Goal: Task Accomplishment & Management: Manage account settings

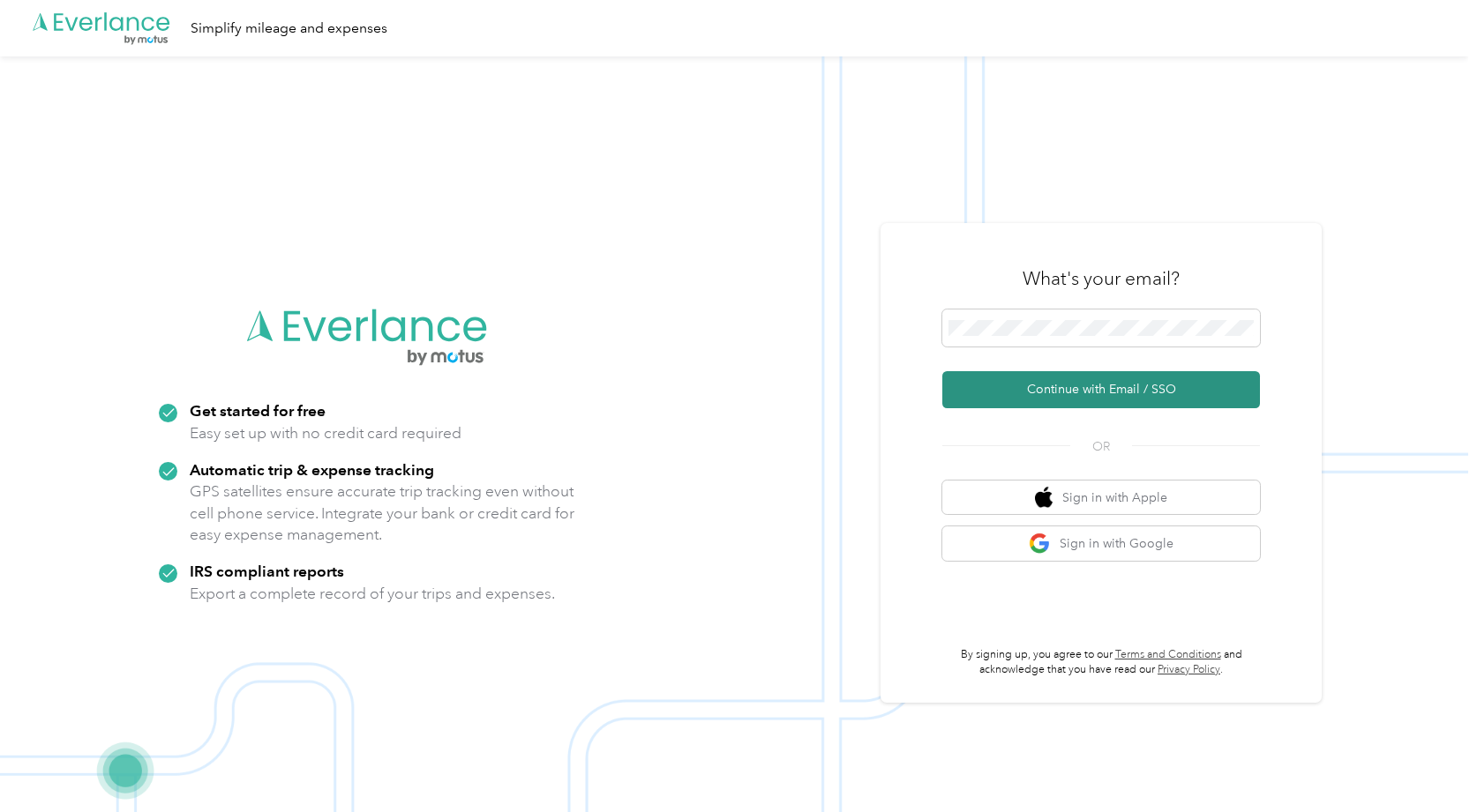
click at [1061, 402] on button "Continue with Email / SSO" at bounding box center [1101, 390] width 318 height 37
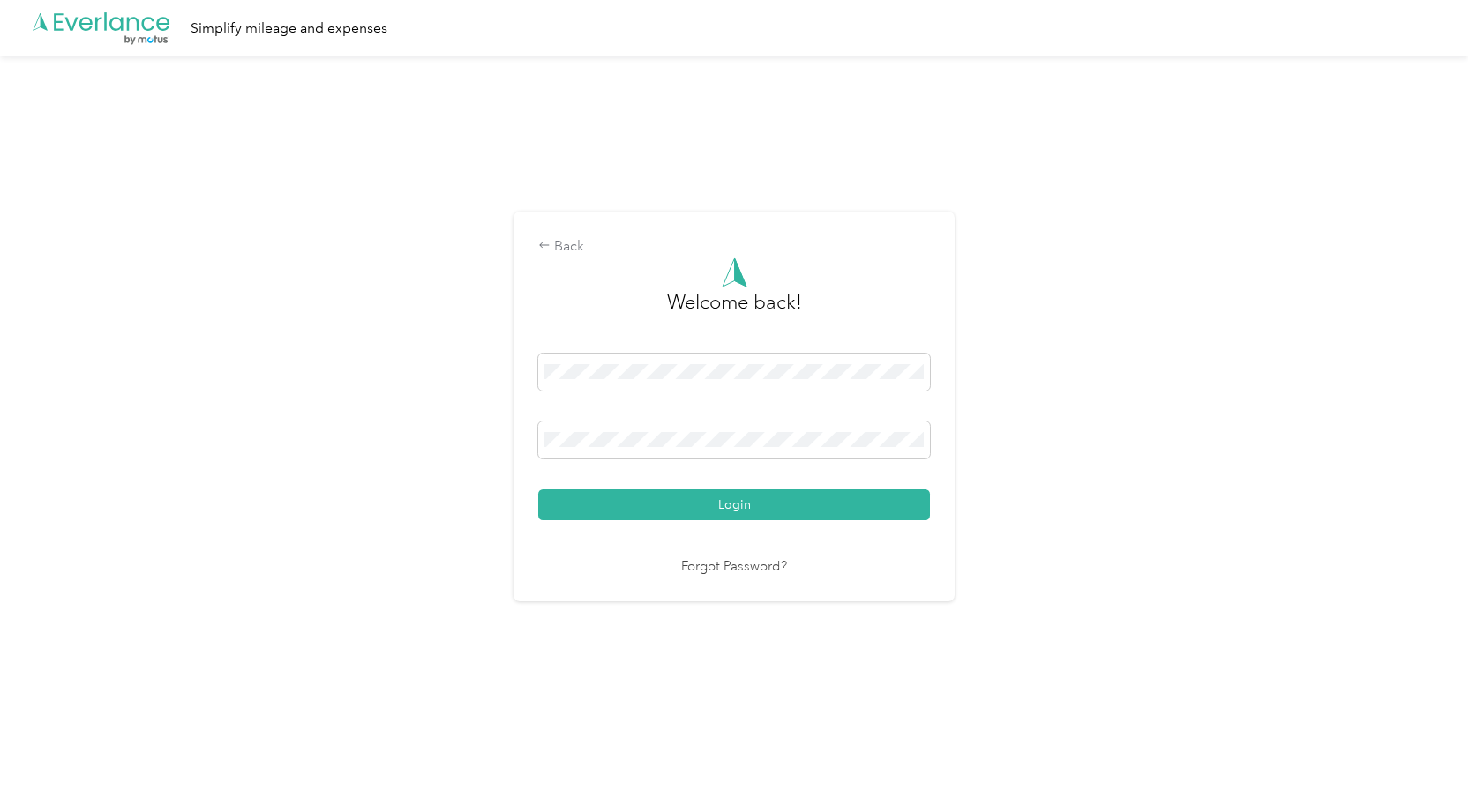
click at [890, 486] on div "Login" at bounding box center [734, 437] width 392 height 166
click at [886, 500] on button "Login" at bounding box center [734, 504] width 392 height 31
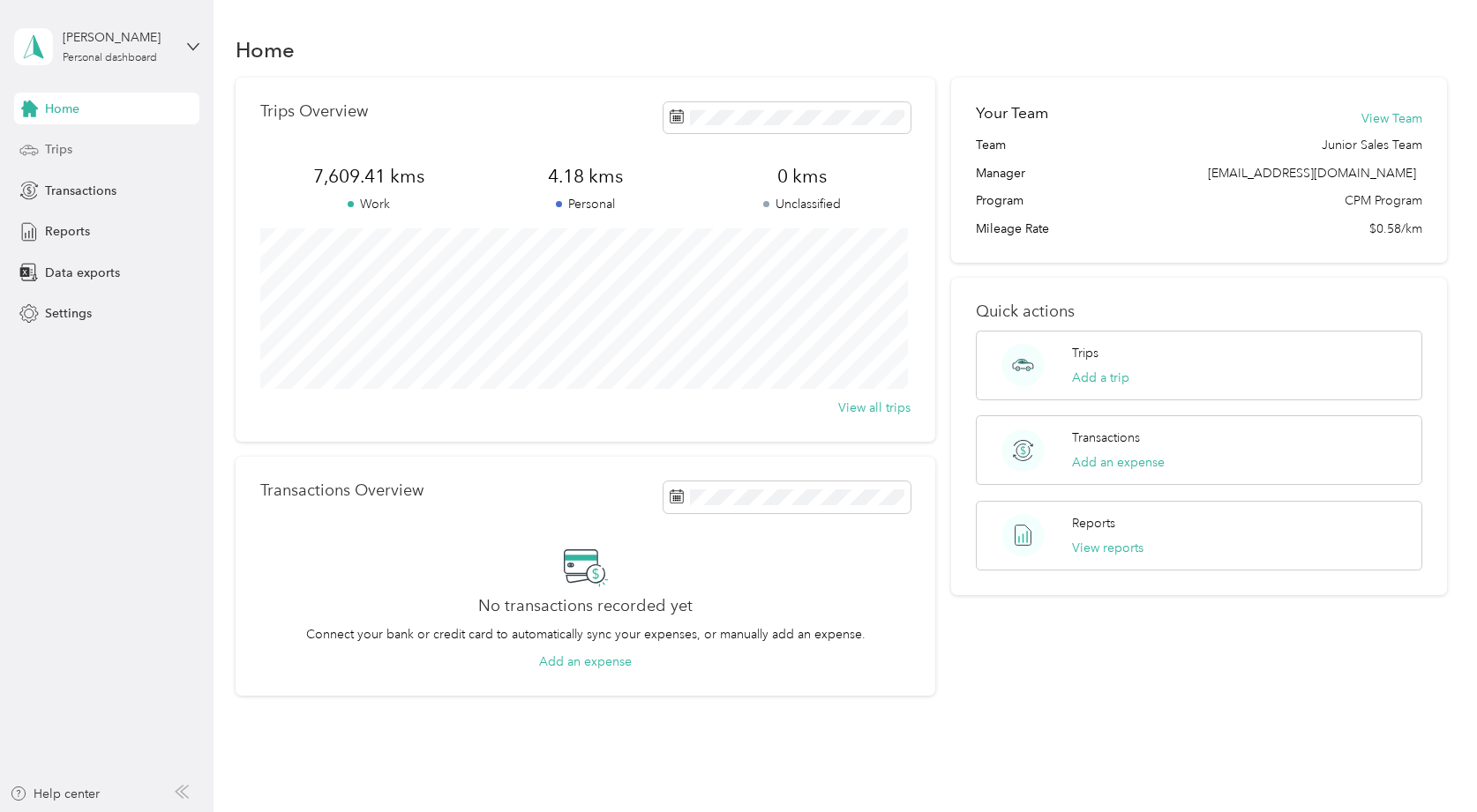
click at [79, 160] on div "Trips" at bounding box center [106, 150] width 185 height 32
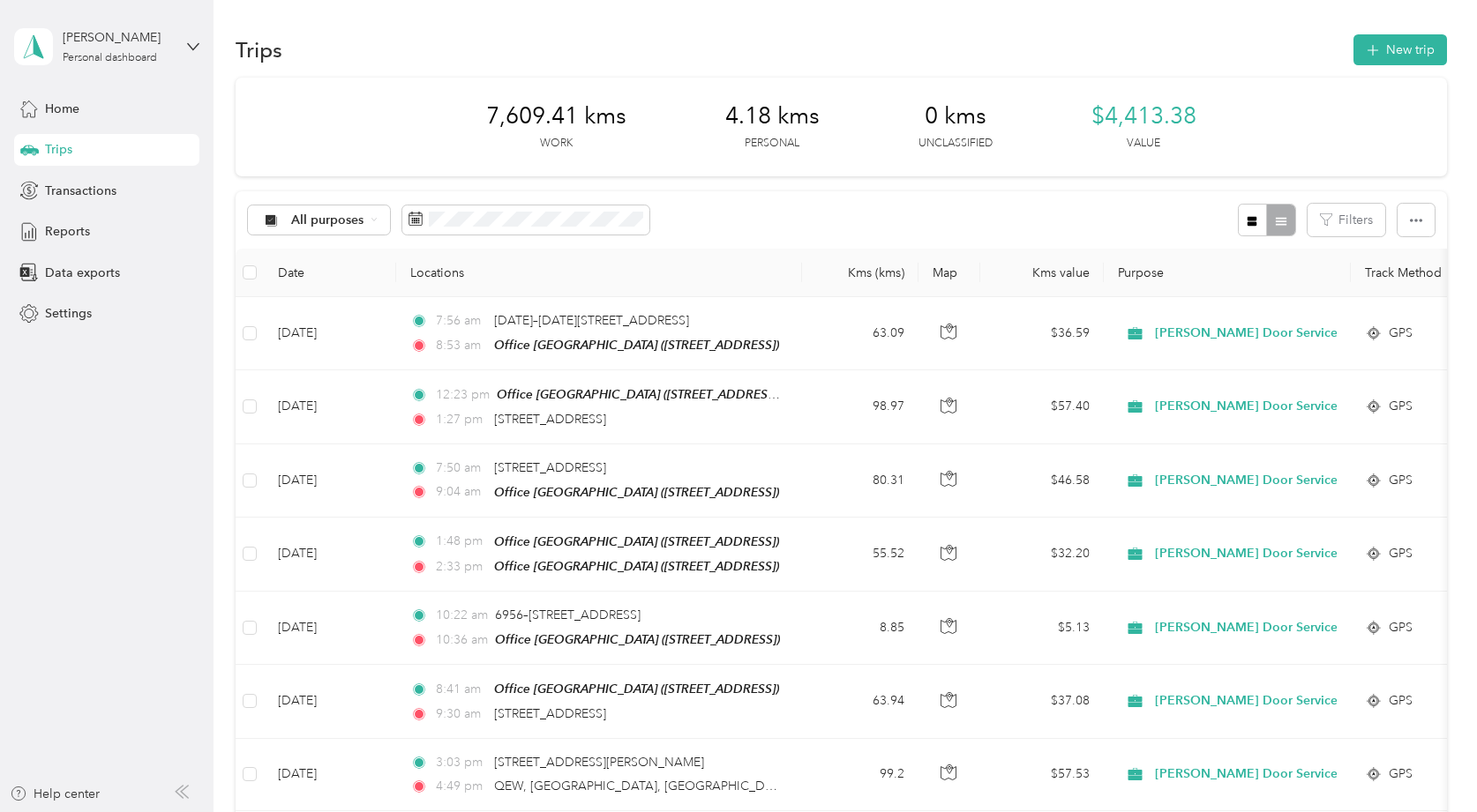
click at [582, 155] on div "7,609.41 kms Work 4.18 kms Personal 0 kms Unclassified $4,413.38 Value" at bounding box center [841, 127] width 1212 height 99
click at [1380, 50] on button "New trip" at bounding box center [1401, 50] width 94 height 31
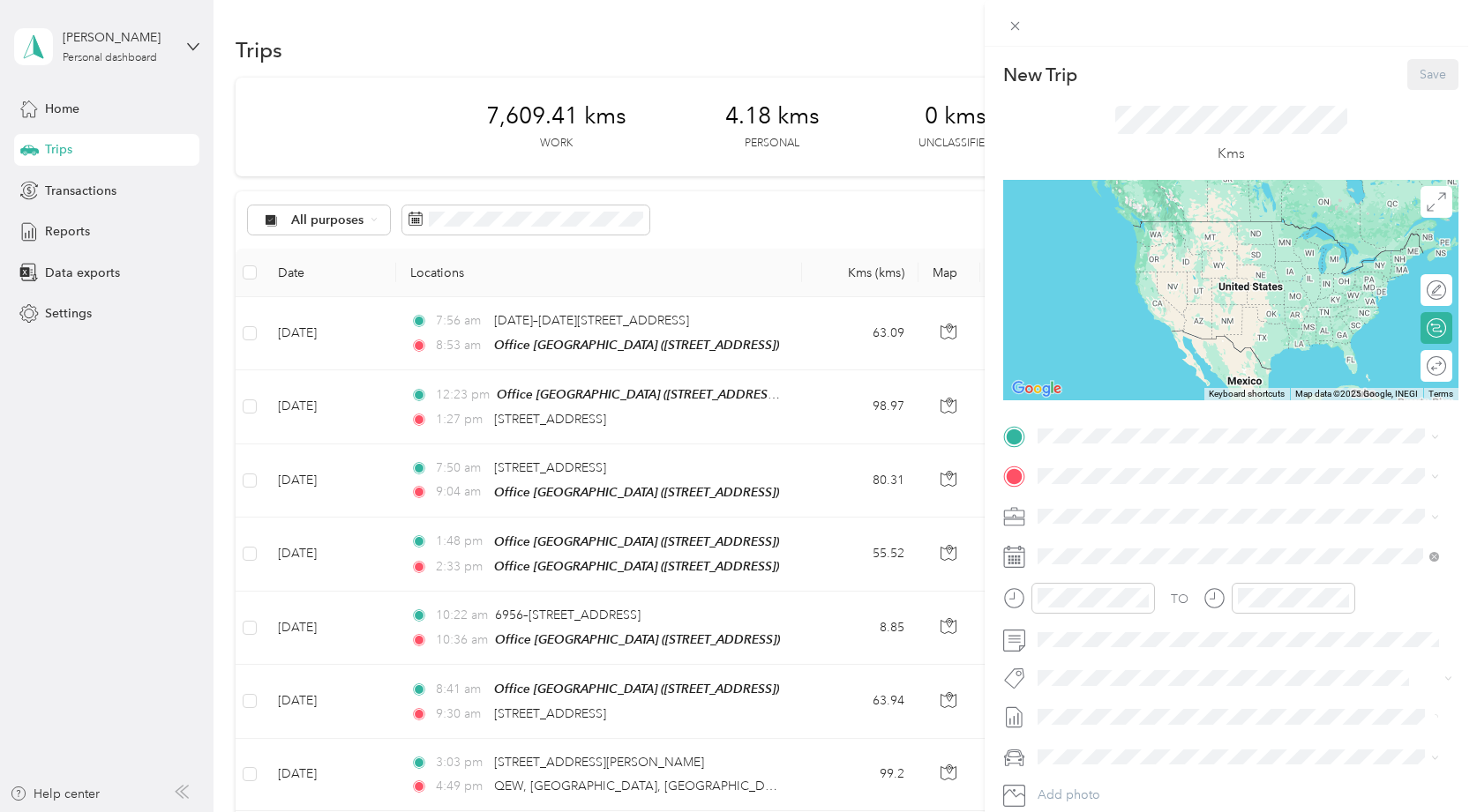
click at [1123, 451] on div "TO Add photo" at bounding box center [1231, 636] width 456 height 426
click at [1143, 583] on span "[STREET_ADDRESS]" at bounding box center [1127, 586] width 112 height 15
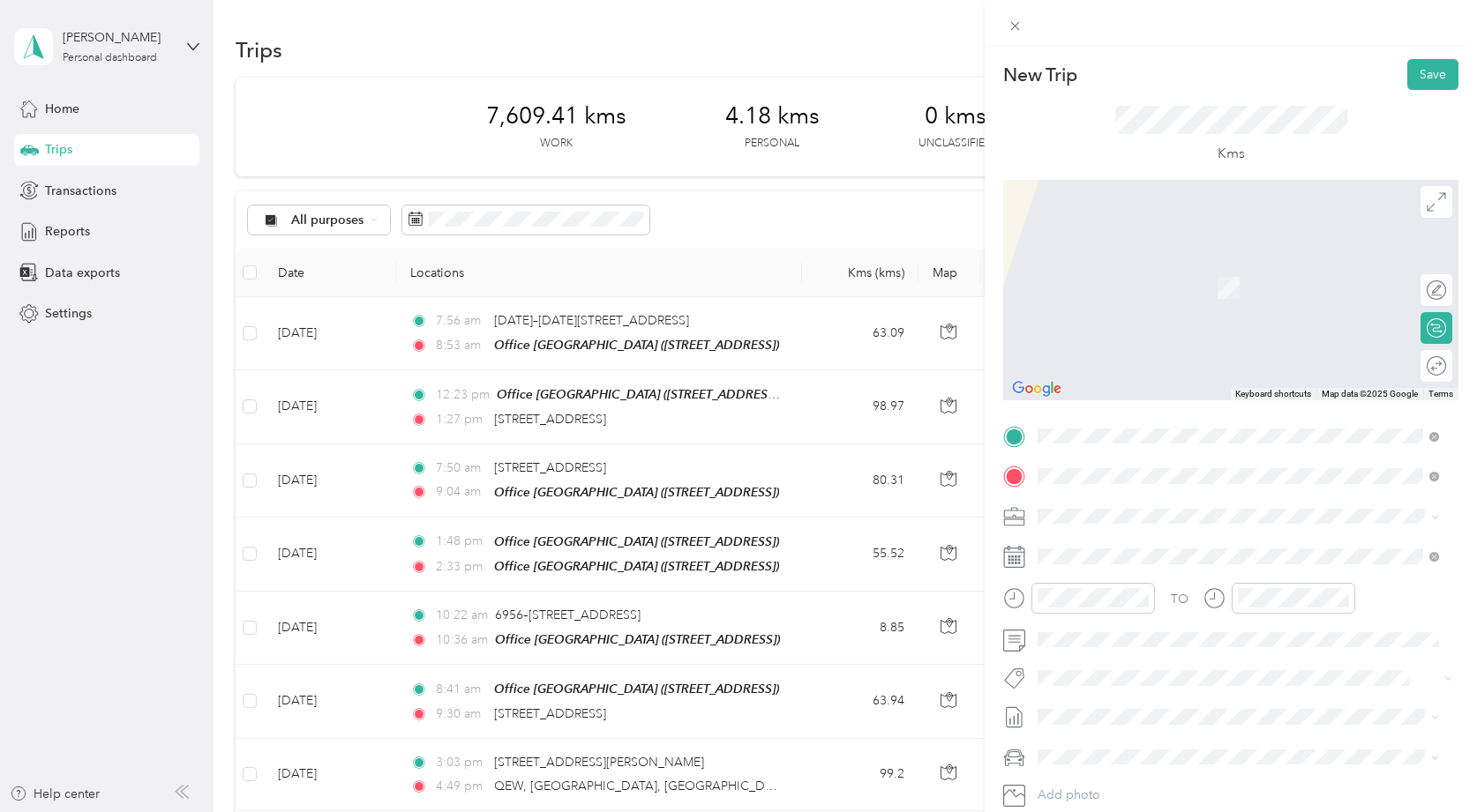
click at [1131, 410] on div "New Trip Save This trip cannot be edited because it is either under review, app…" at bounding box center [1231, 454] width 456 height 790
click at [1424, 368] on div "Round trip" at bounding box center [1379, 366] width 136 height 19
click at [1412, 364] on div "Round trip" at bounding box center [1379, 366] width 136 height 19
click at [1233, 468] on span at bounding box center [1245, 477] width 427 height 28
click at [1218, 487] on span at bounding box center [1245, 477] width 427 height 28
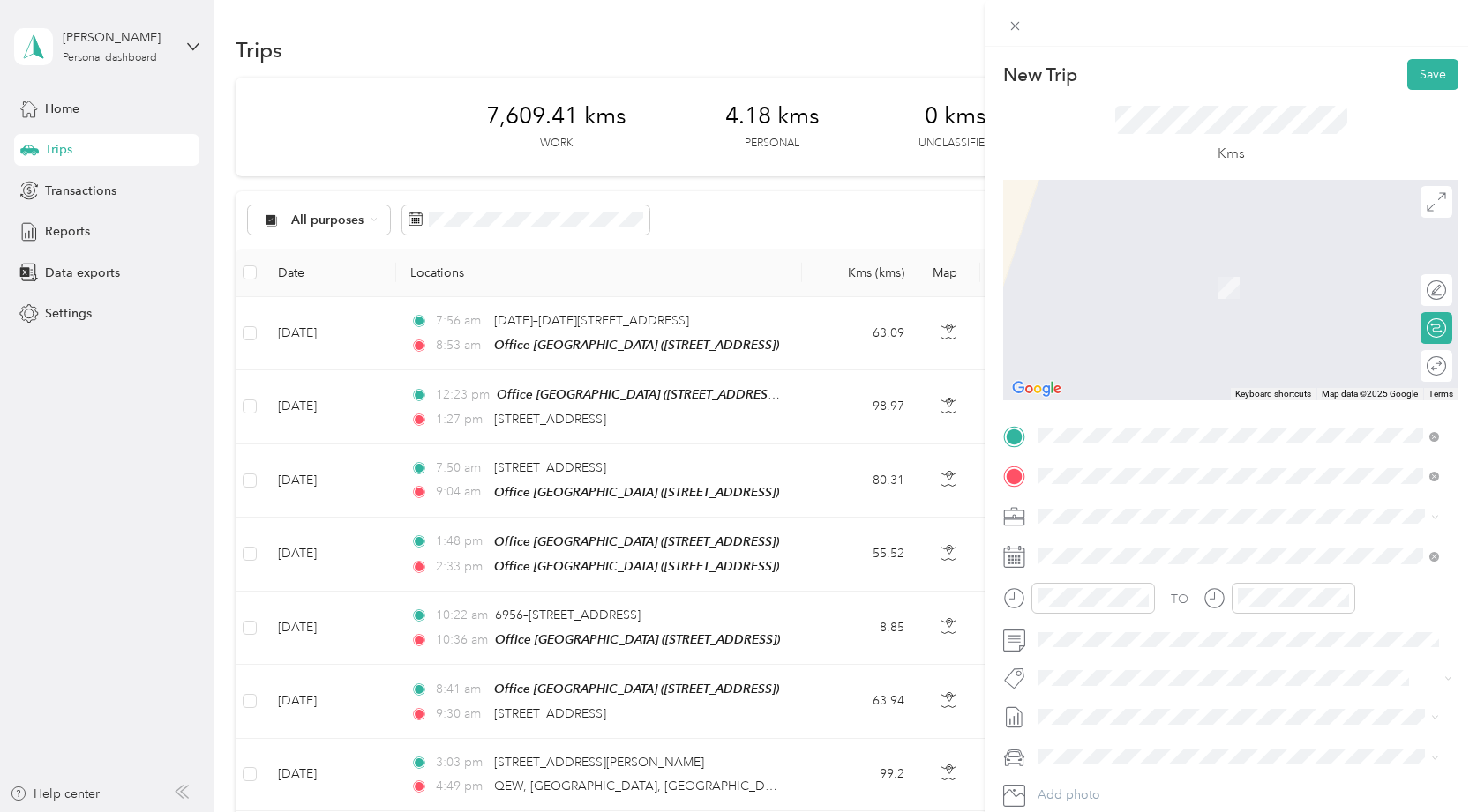
click at [1212, 556] on div "Office [GEOGRAPHIC_DATA] [STREET_ADDRESS]" at bounding box center [1157, 556] width 171 height 37
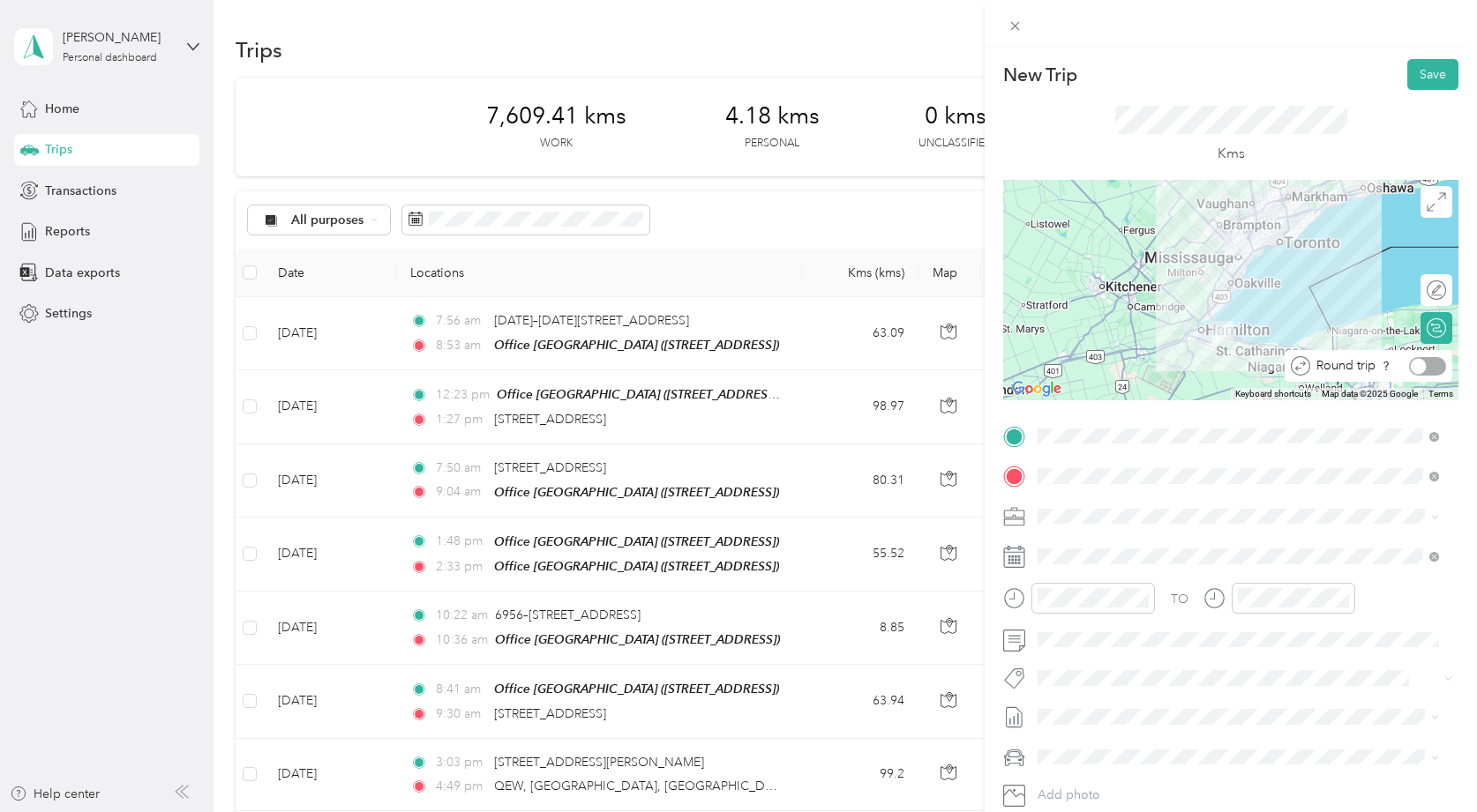
click at [1426, 364] on div at bounding box center [1428, 366] width 37 height 19
click at [1019, 554] on icon at bounding box center [1014, 556] width 22 height 22
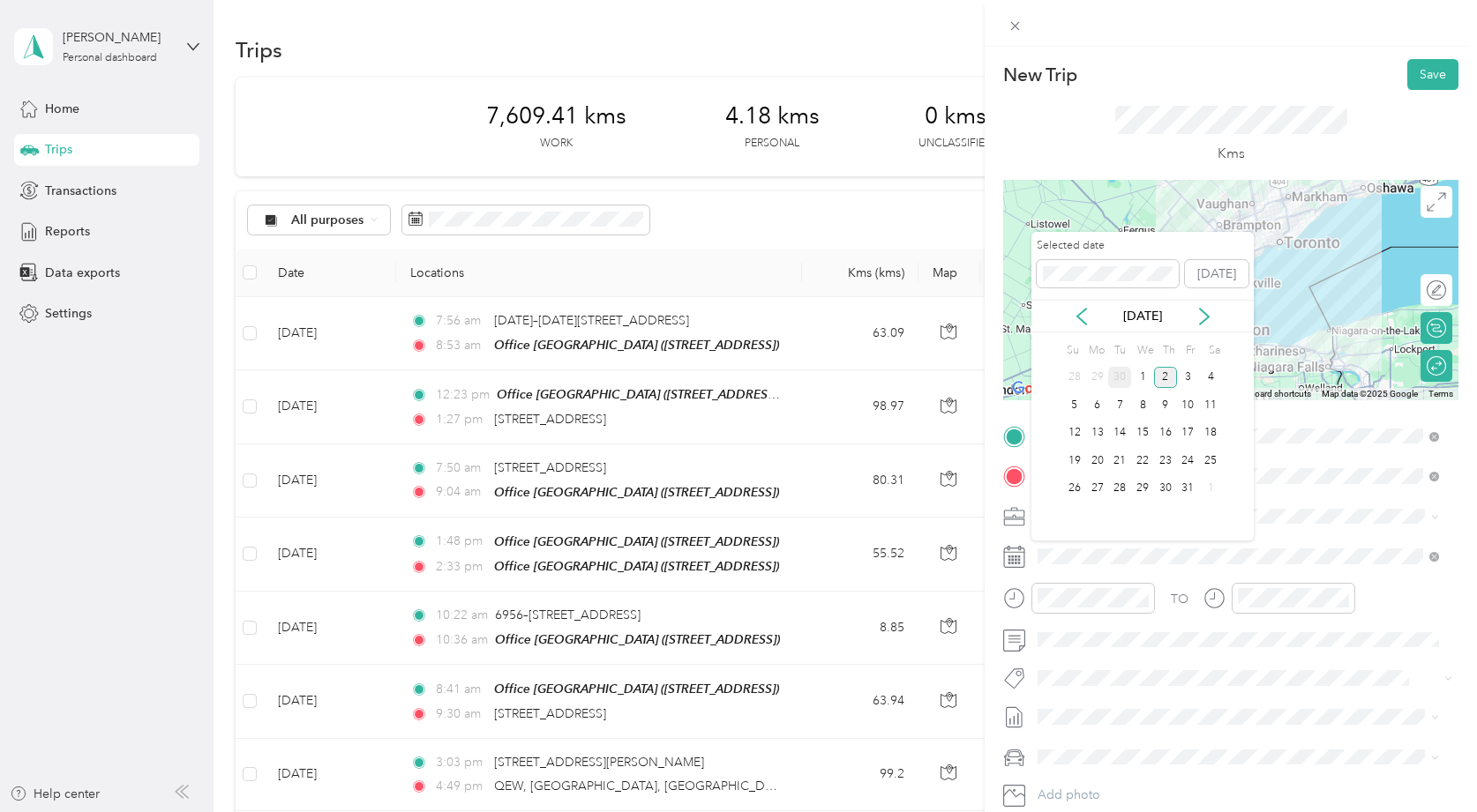
click at [1129, 384] on div "30" at bounding box center [1120, 378] width 23 height 22
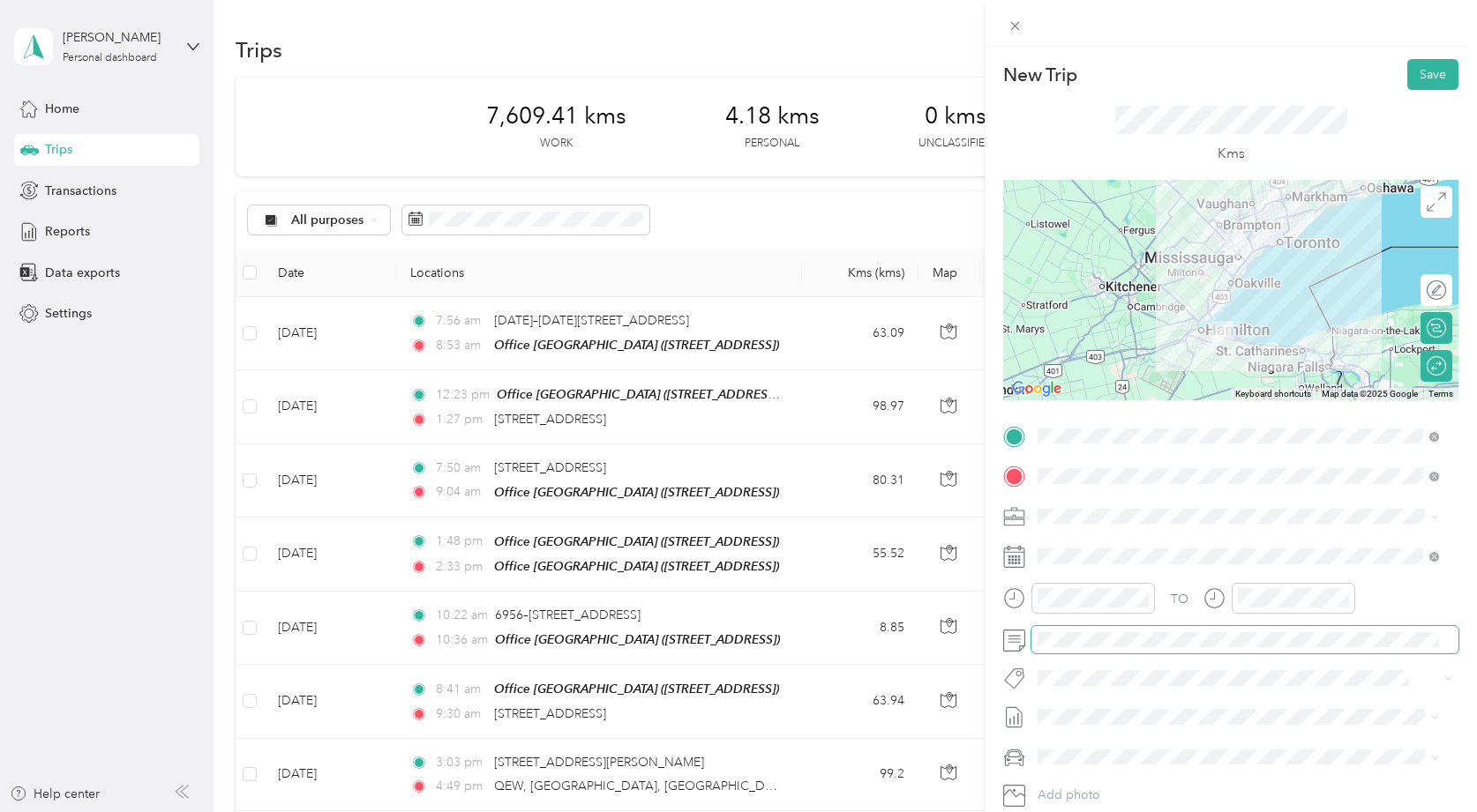
click at [1091, 647] on span at bounding box center [1245, 640] width 427 height 28
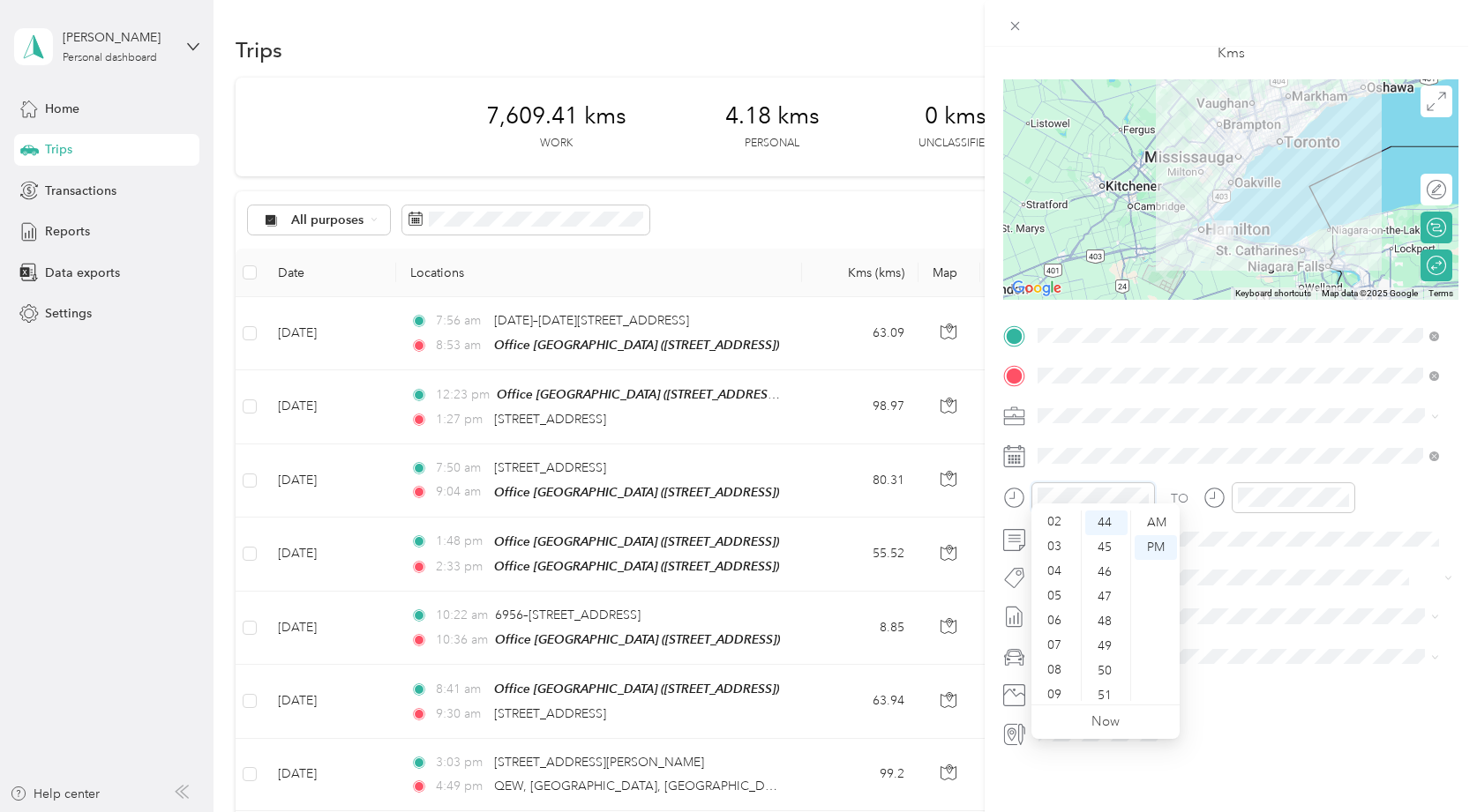
scroll to position [53, 0]
click at [1050, 670] on div "08" at bounding box center [1057, 668] width 42 height 25
click at [1155, 515] on div "AM" at bounding box center [1156, 523] width 42 height 25
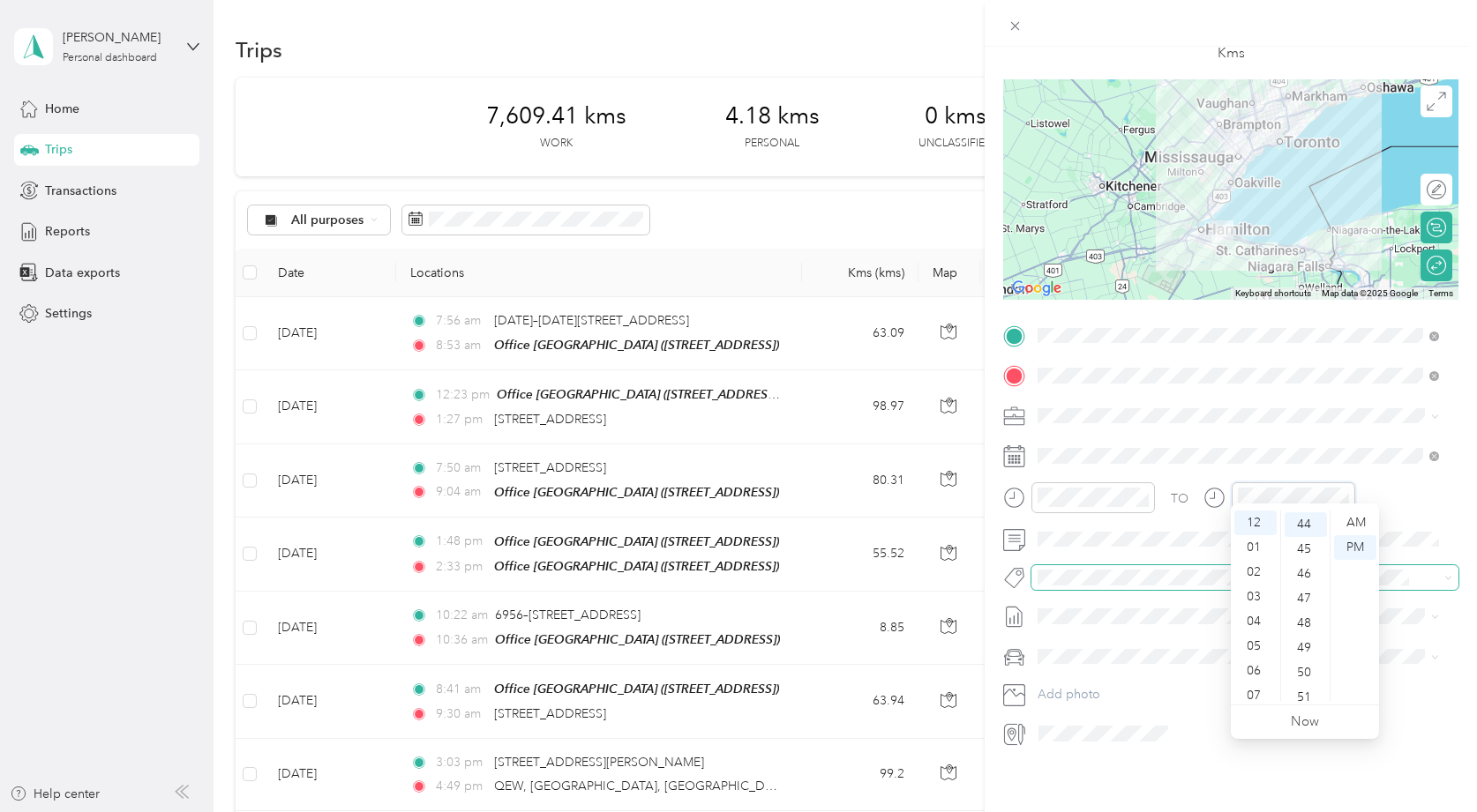
scroll to position [1087, 0]
click at [1256, 554] on div "01" at bounding box center [1256, 548] width 42 height 25
click at [1316, 750] on div "New Trip Save This trip cannot be edited because it is either under review, app…" at bounding box center [1231, 453] width 492 height 812
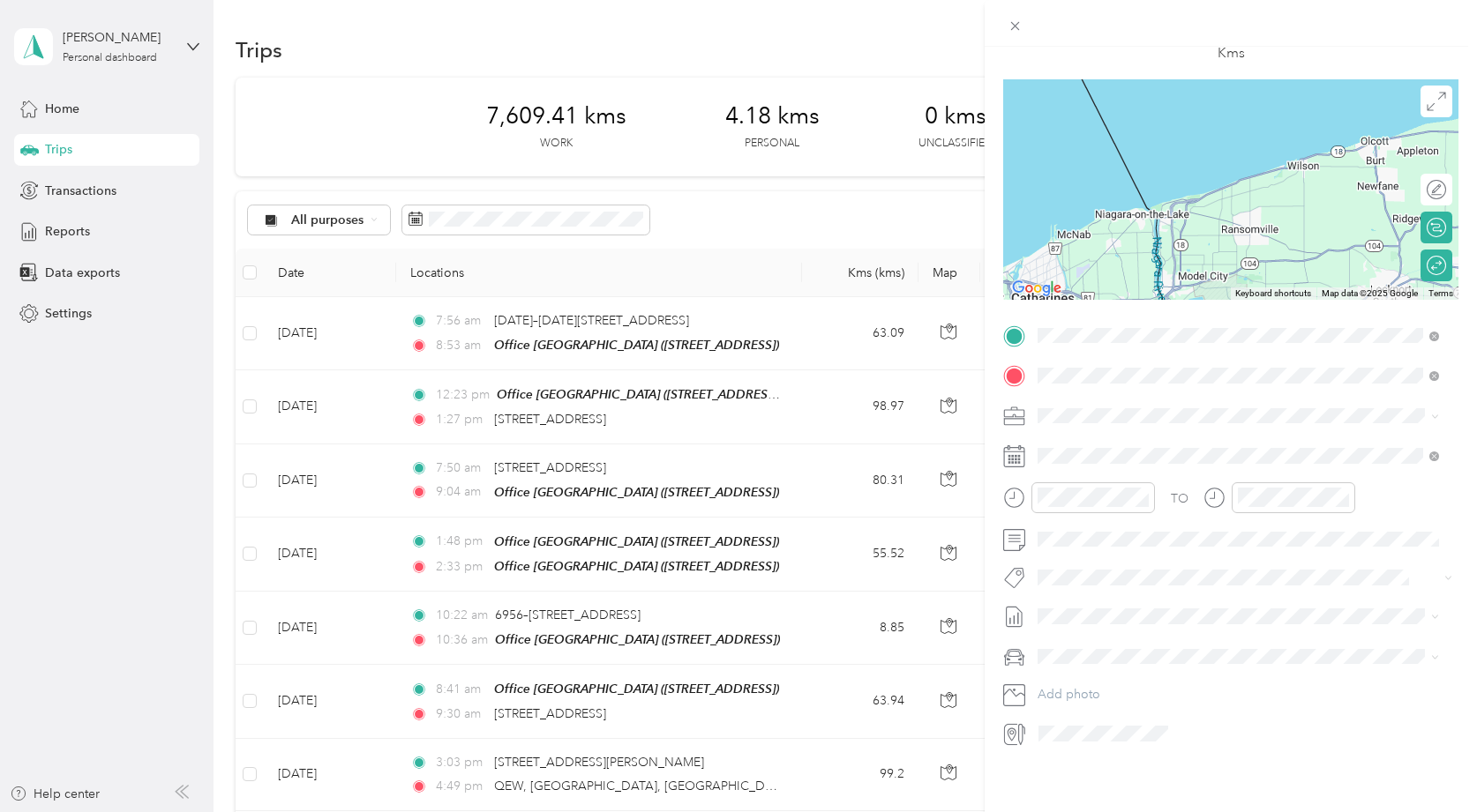
scroll to position [0, 0]
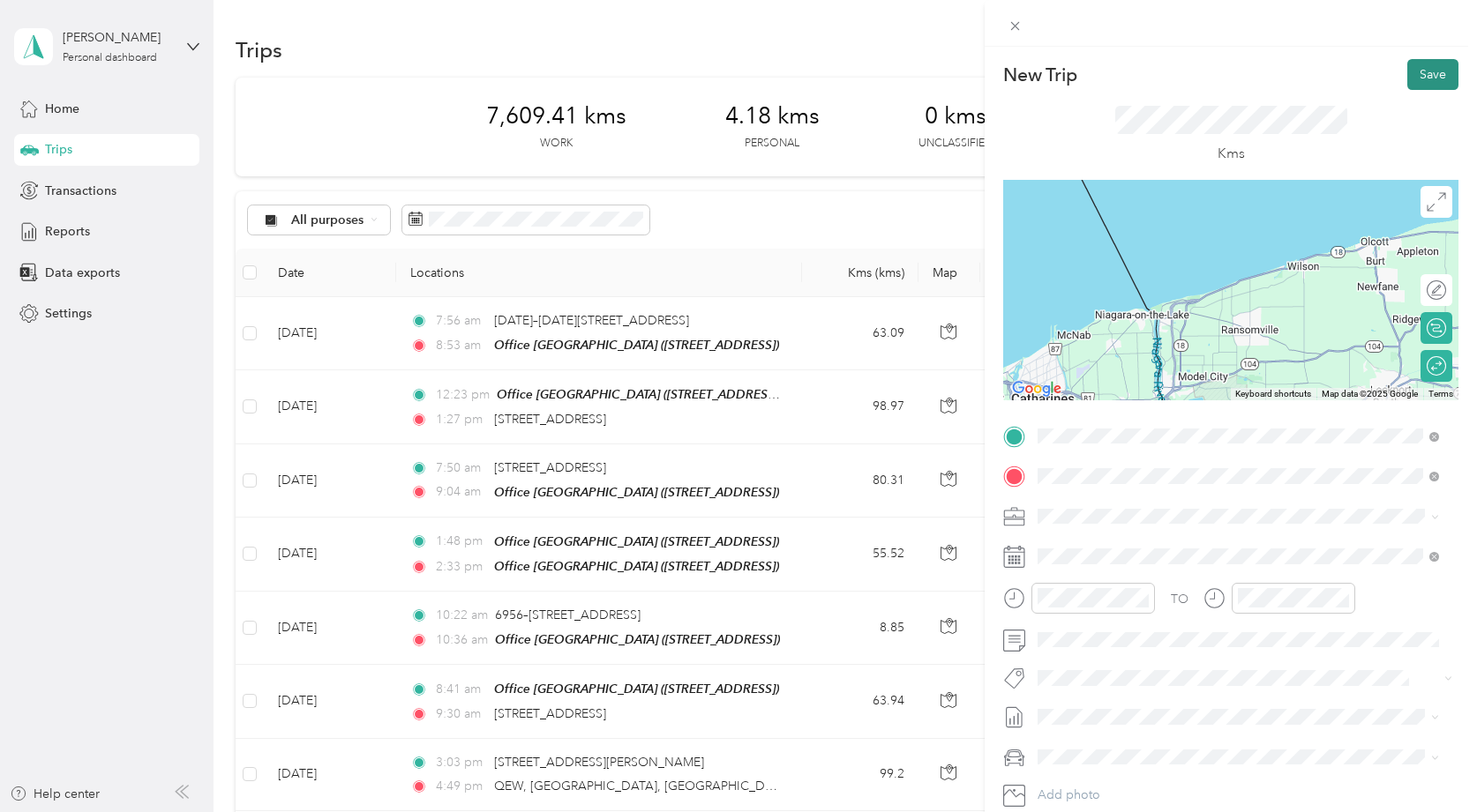
click at [1411, 77] on button "Save" at bounding box center [1434, 74] width 51 height 31
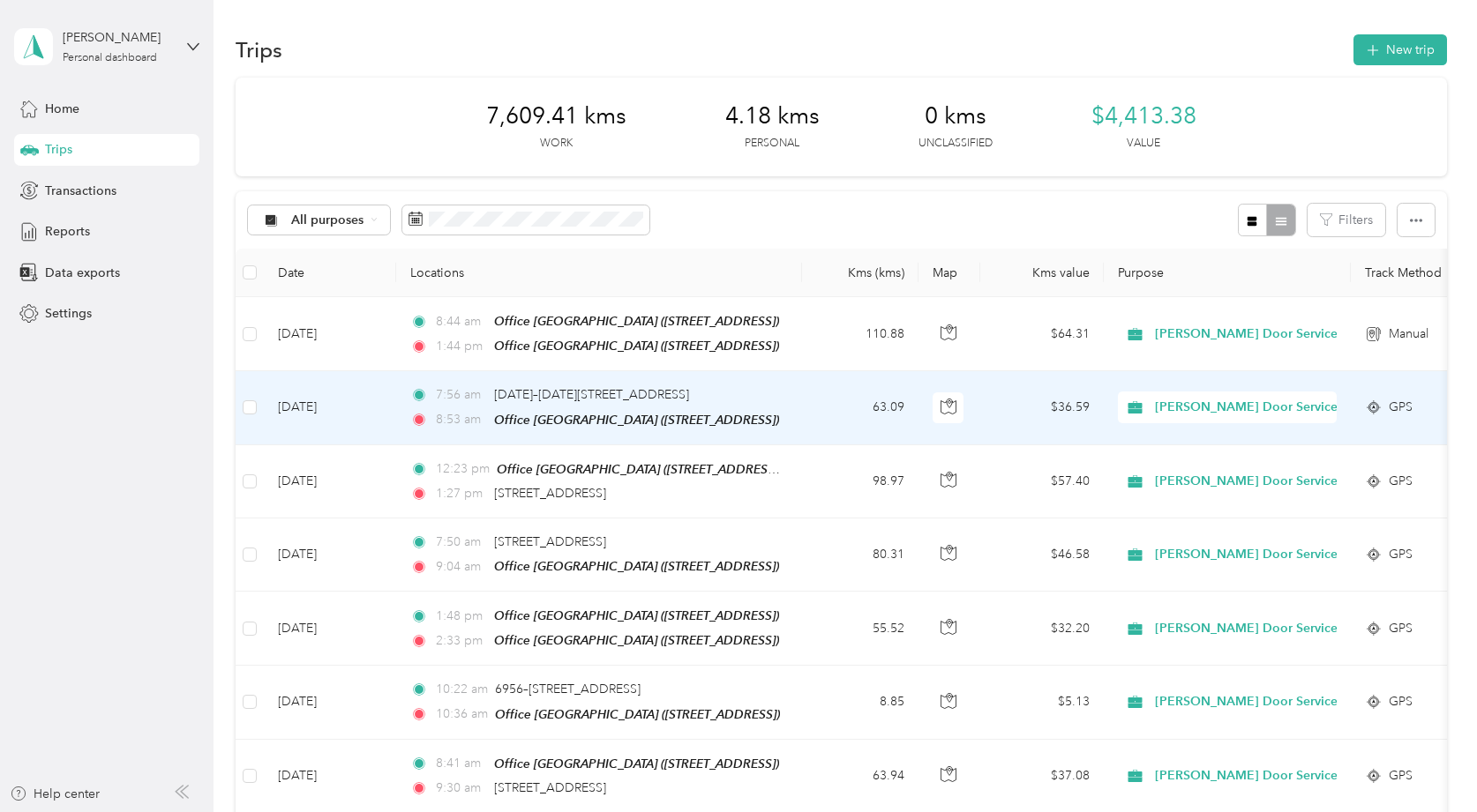
click at [370, 415] on td "[DATE]" at bounding box center [330, 408] width 133 height 73
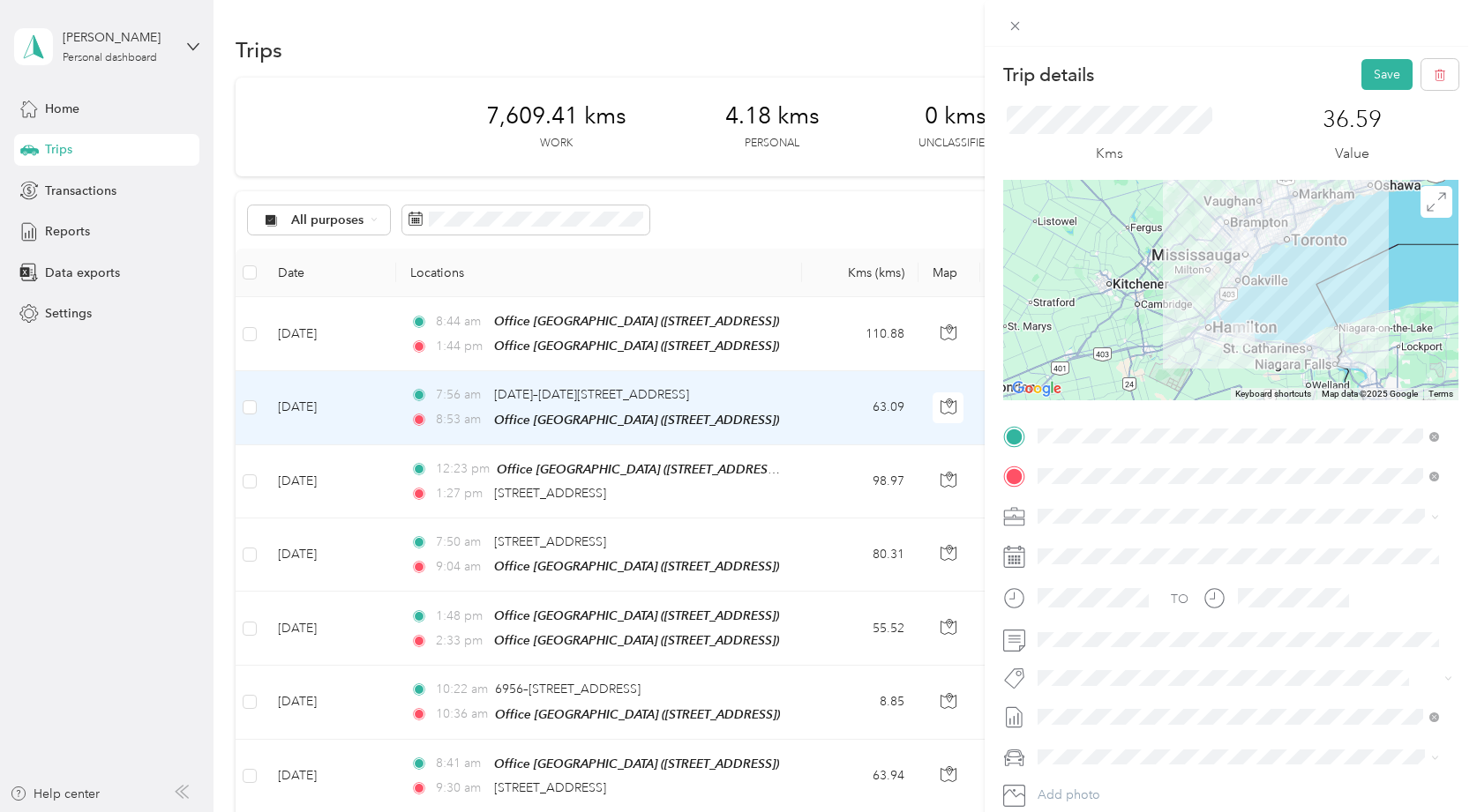
click at [1192, 574] on div "Office [GEOGRAPHIC_DATA] [STREET_ADDRESS]" at bounding box center [1157, 578] width 171 height 37
click at [1365, 73] on button "Save" at bounding box center [1388, 74] width 51 height 31
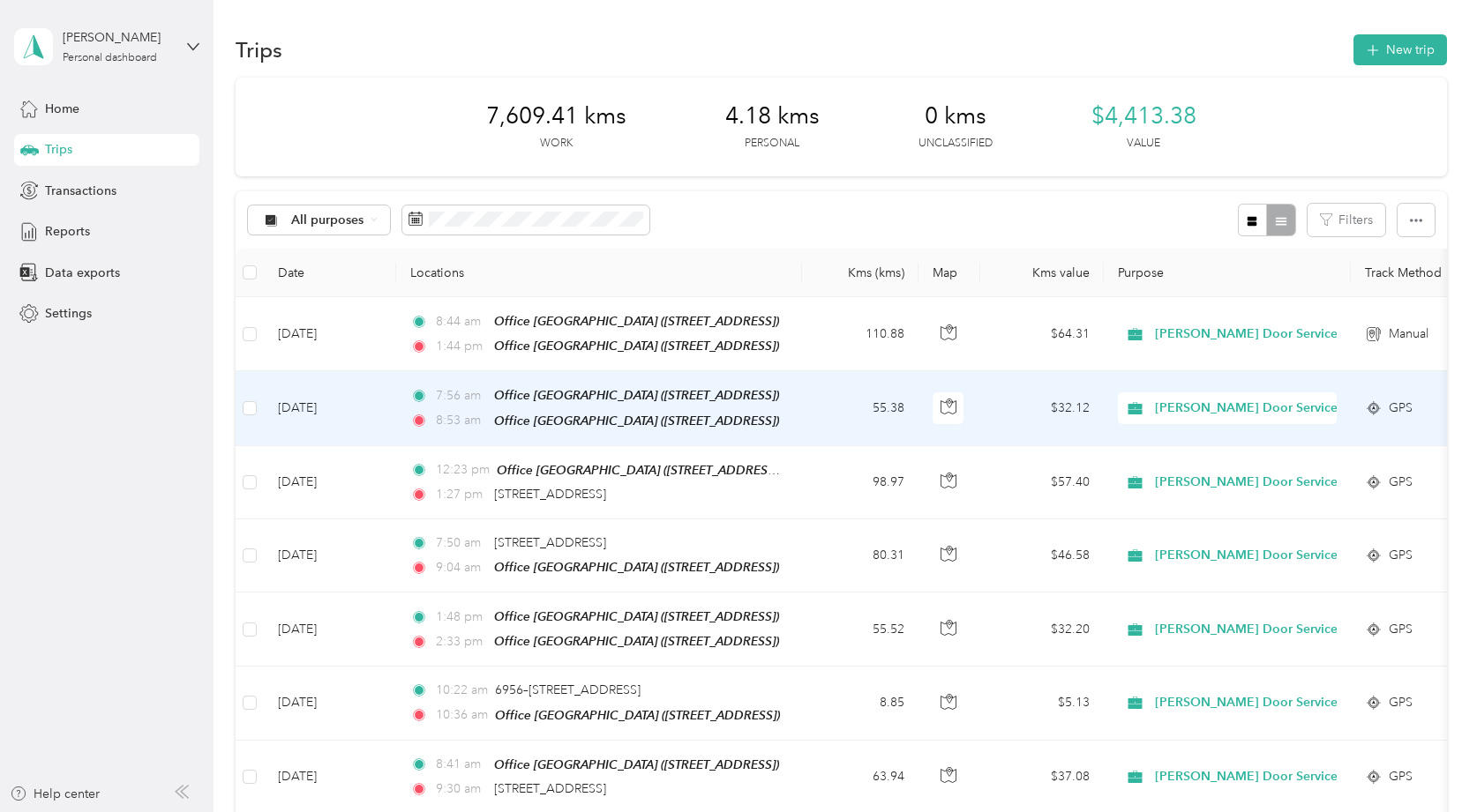
click at [390, 395] on td "[DATE]" at bounding box center [330, 409] width 133 height 74
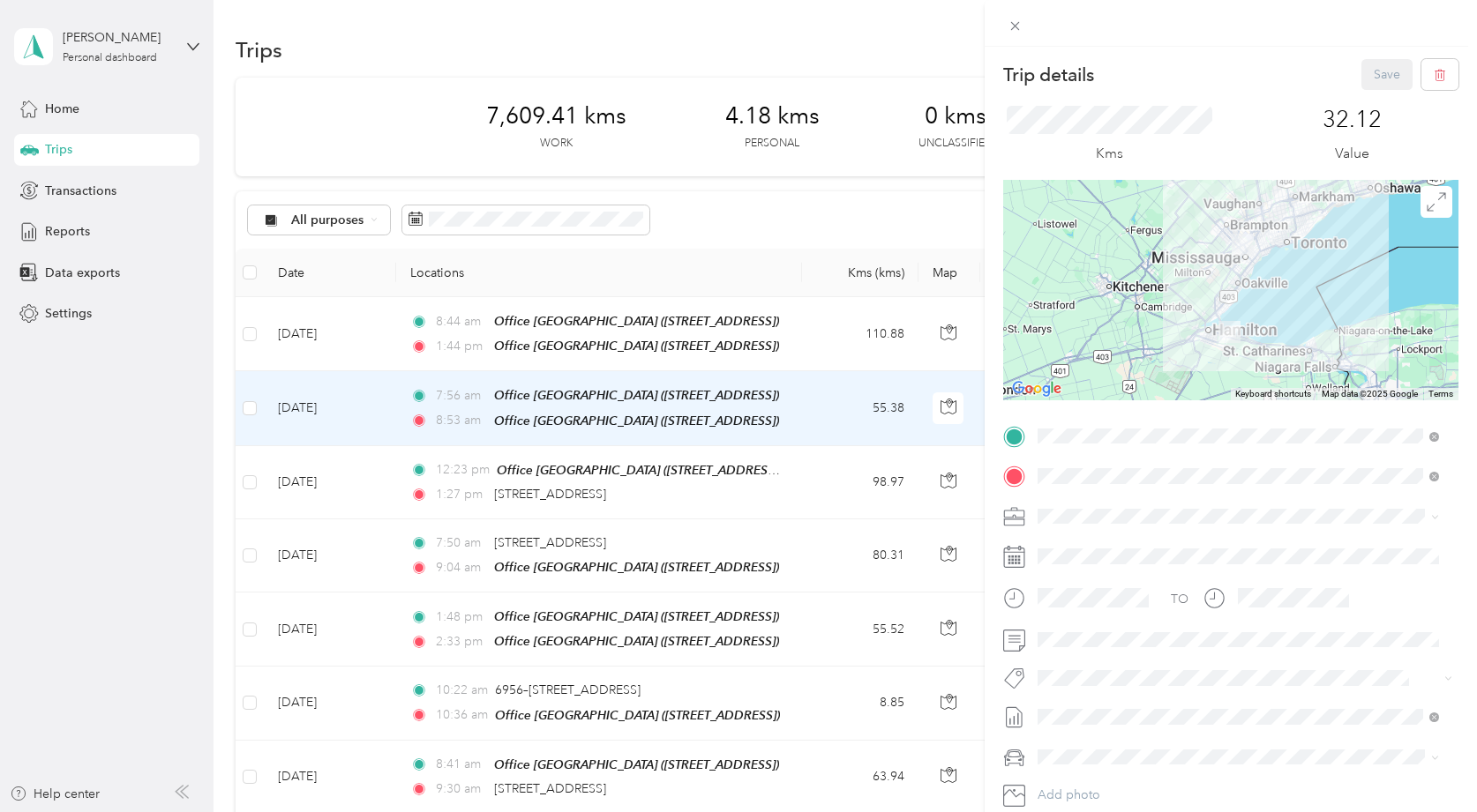
click at [850, 32] on div "Trip details Save This trip cannot be edited because it is either under review,…" at bounding box center [738, 406] width 1477 height 812
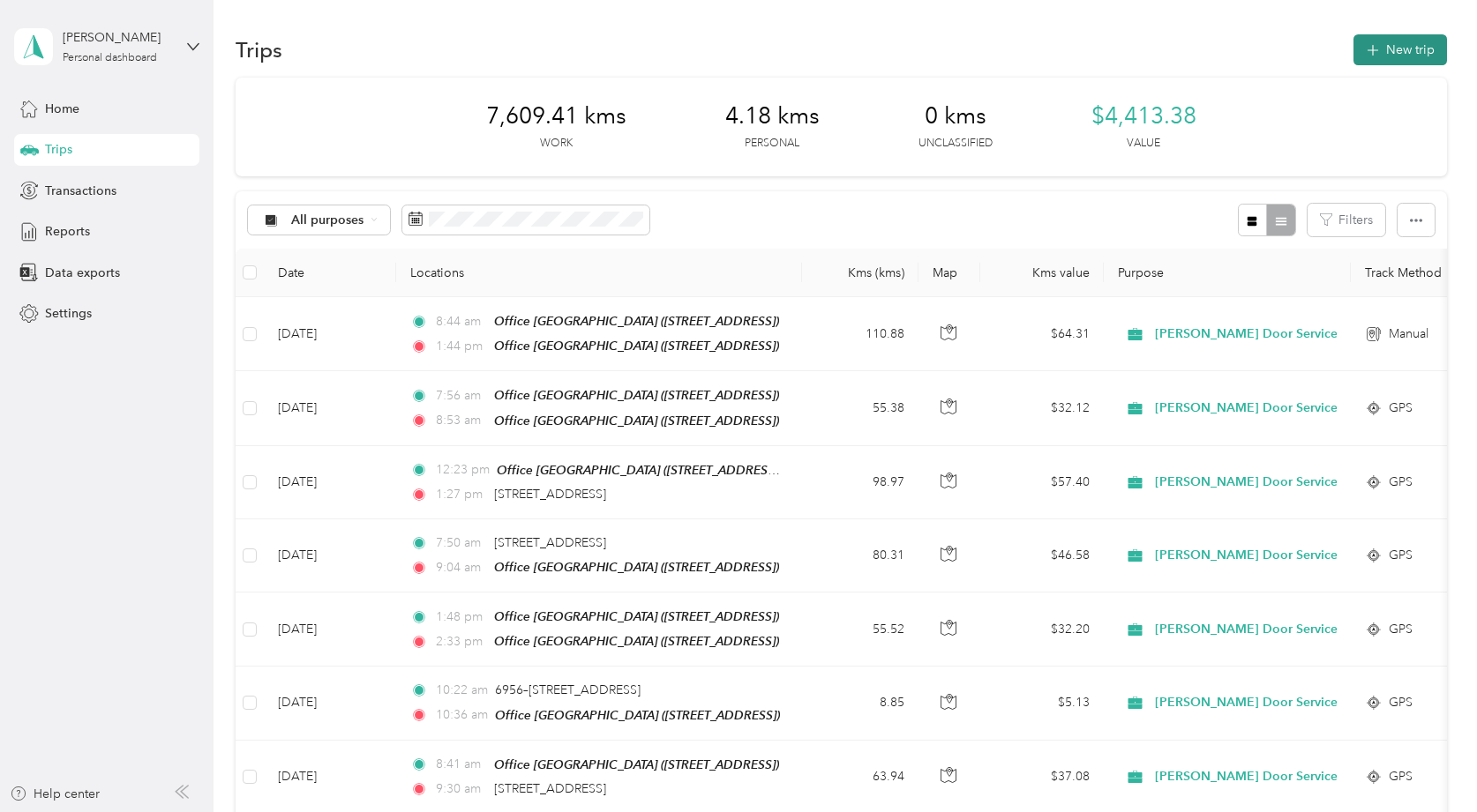
click at [1381, 59] on button "New trip" at bounding box center [1401, 50] width 94 height 31
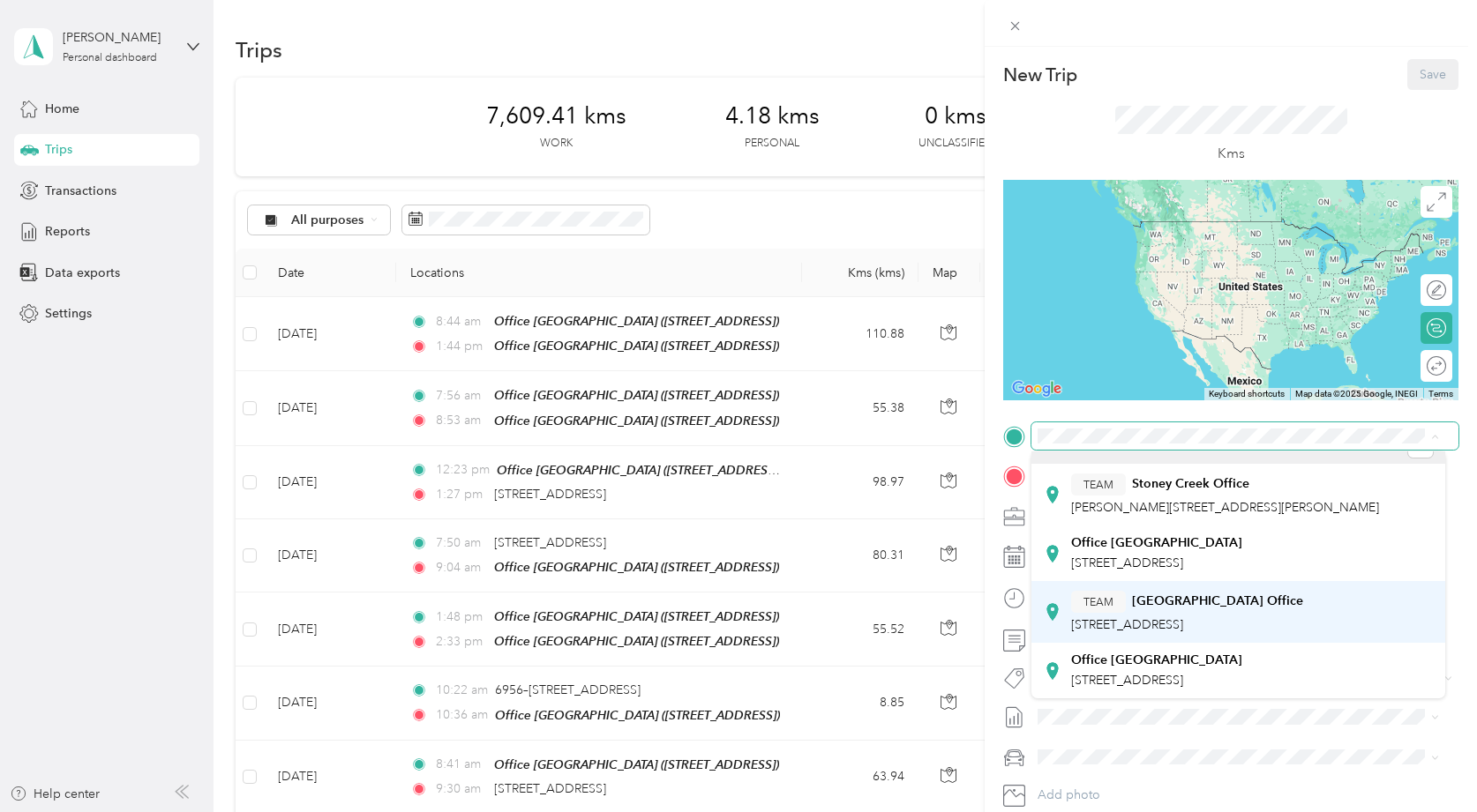
scroll to position [62, 0]
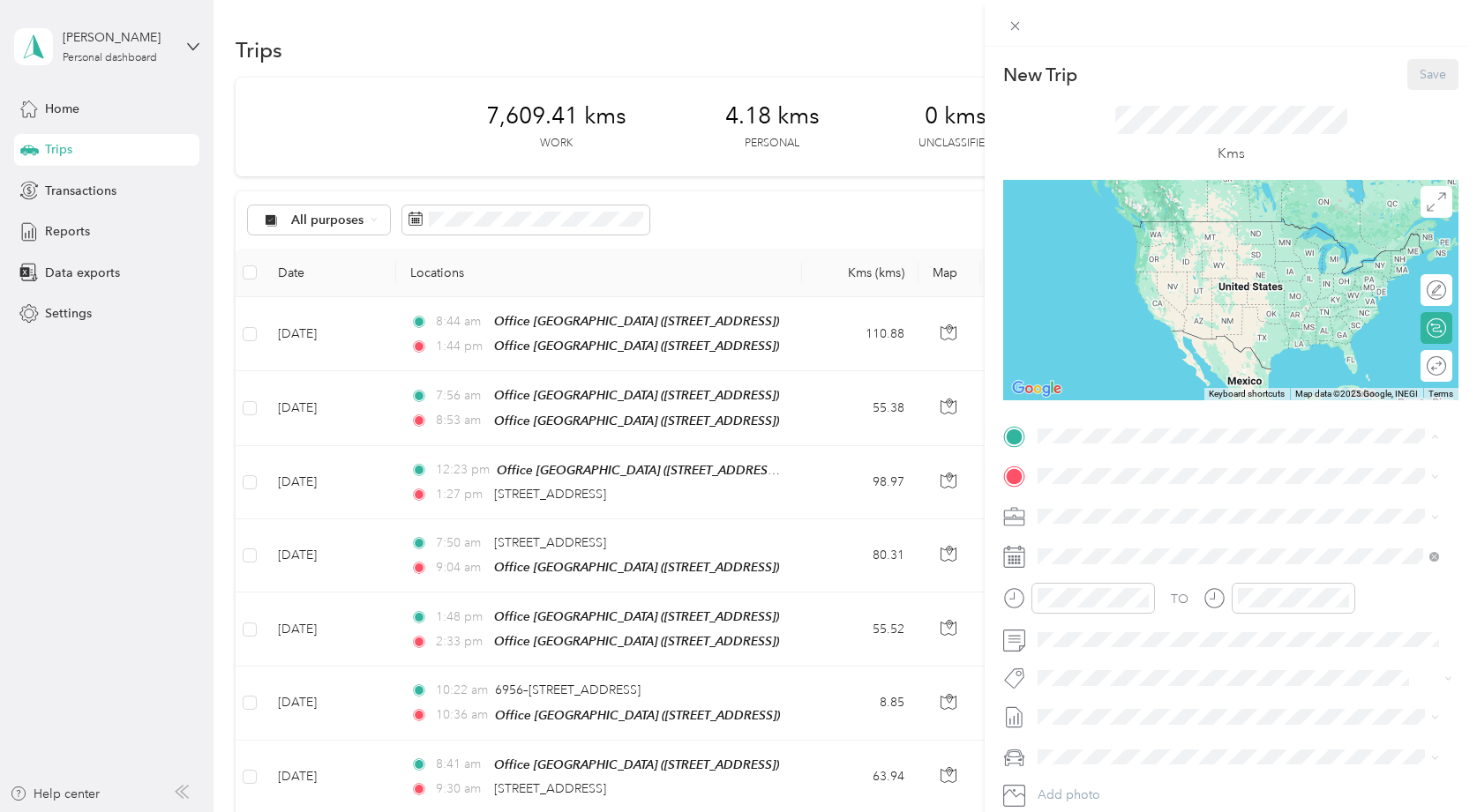
click at [1120, 653] on div "Office [GEOGRAPHIC_DATA] [STREET_ADDRESS]" at bounding box center [1157, 671] width 171 height 37
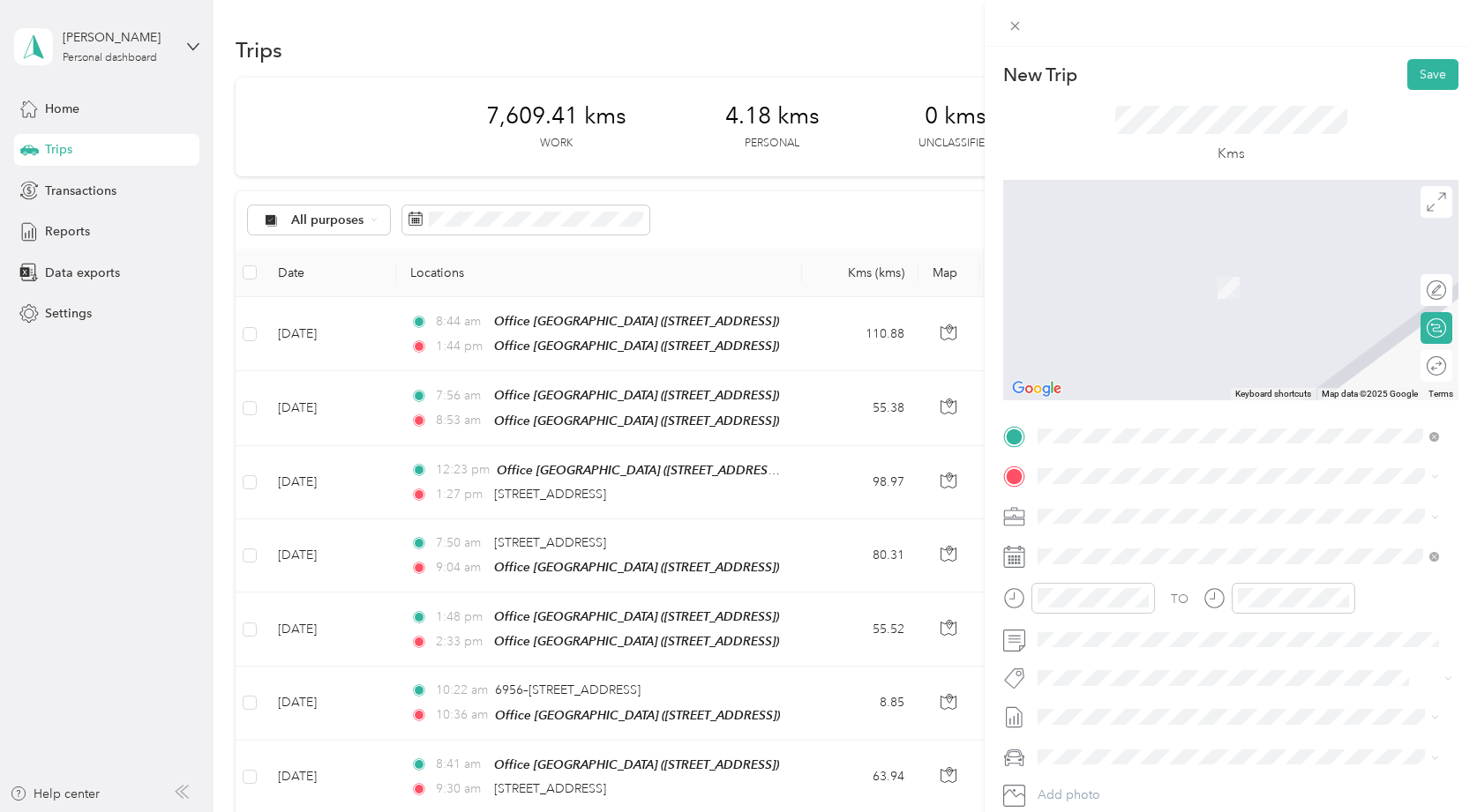
click at [1158, 492] on div "TO Add photo" at bounding box center [1231, 636] width 456 height 426
click at [1120, 466] on span at bounding box center [1245, 477] width 427 height 28
click at [1113, 484] on span at bounding box center [1245, 477] width 427 height 28
click at [1163, 608] on strong "Office [GEOGRAPHIC_DATA]" at bounding box center [1157, 608] width 171 height 16
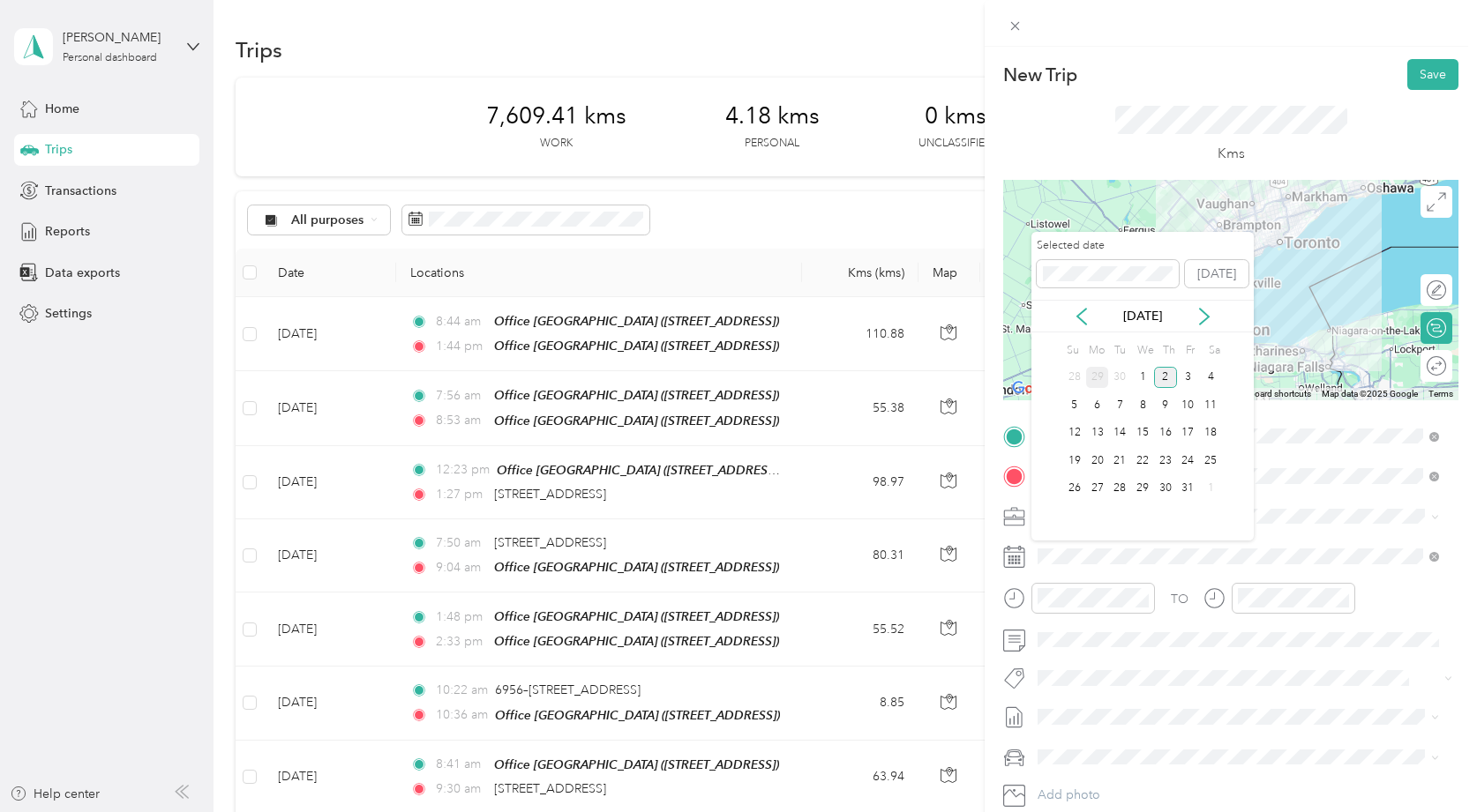
click at [1094, 384] on div "29" at bounding box center [1098, 378] width 23 height 22
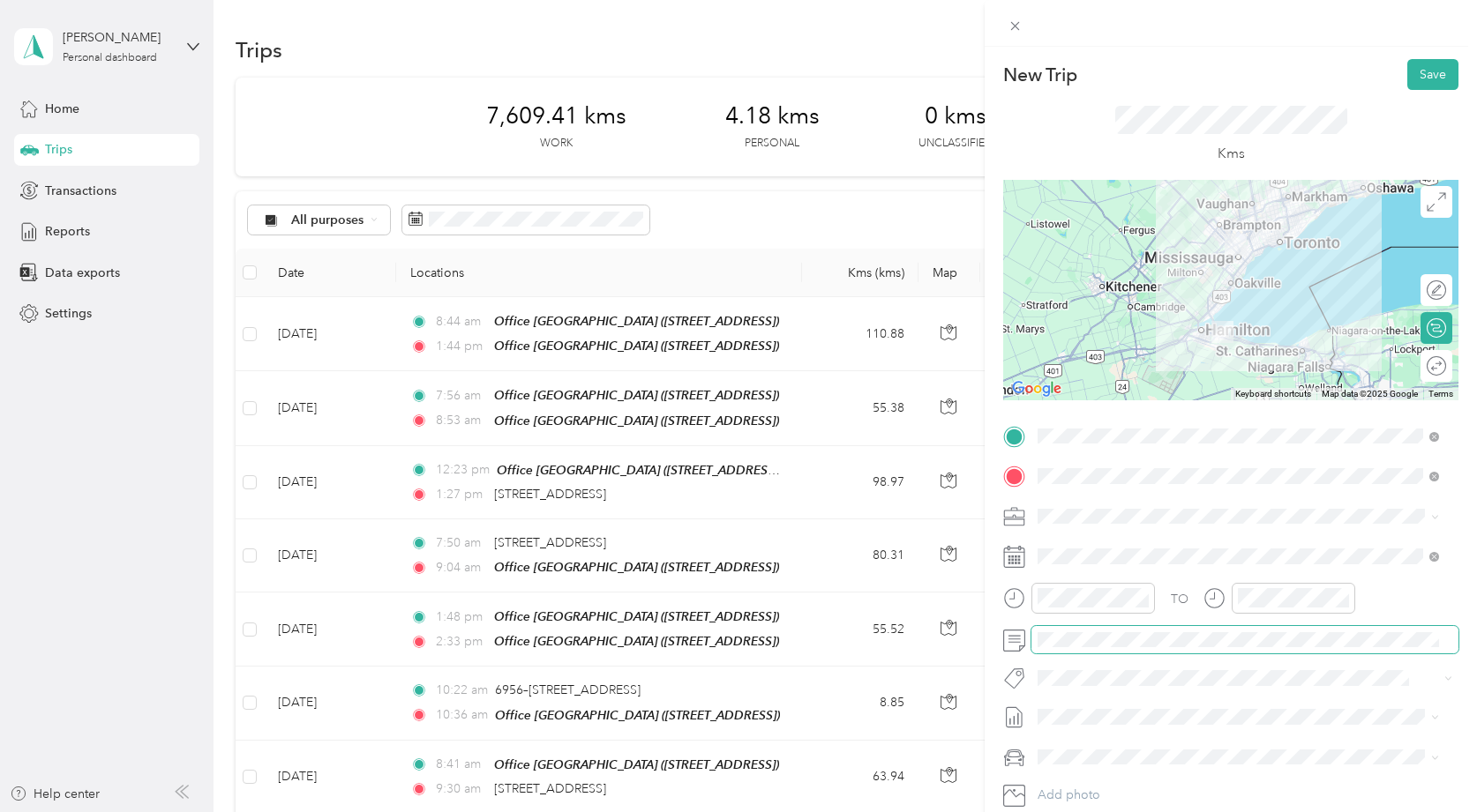
click at [1110, 649] on span at bounding box center [1245, 640] width 427 height 28
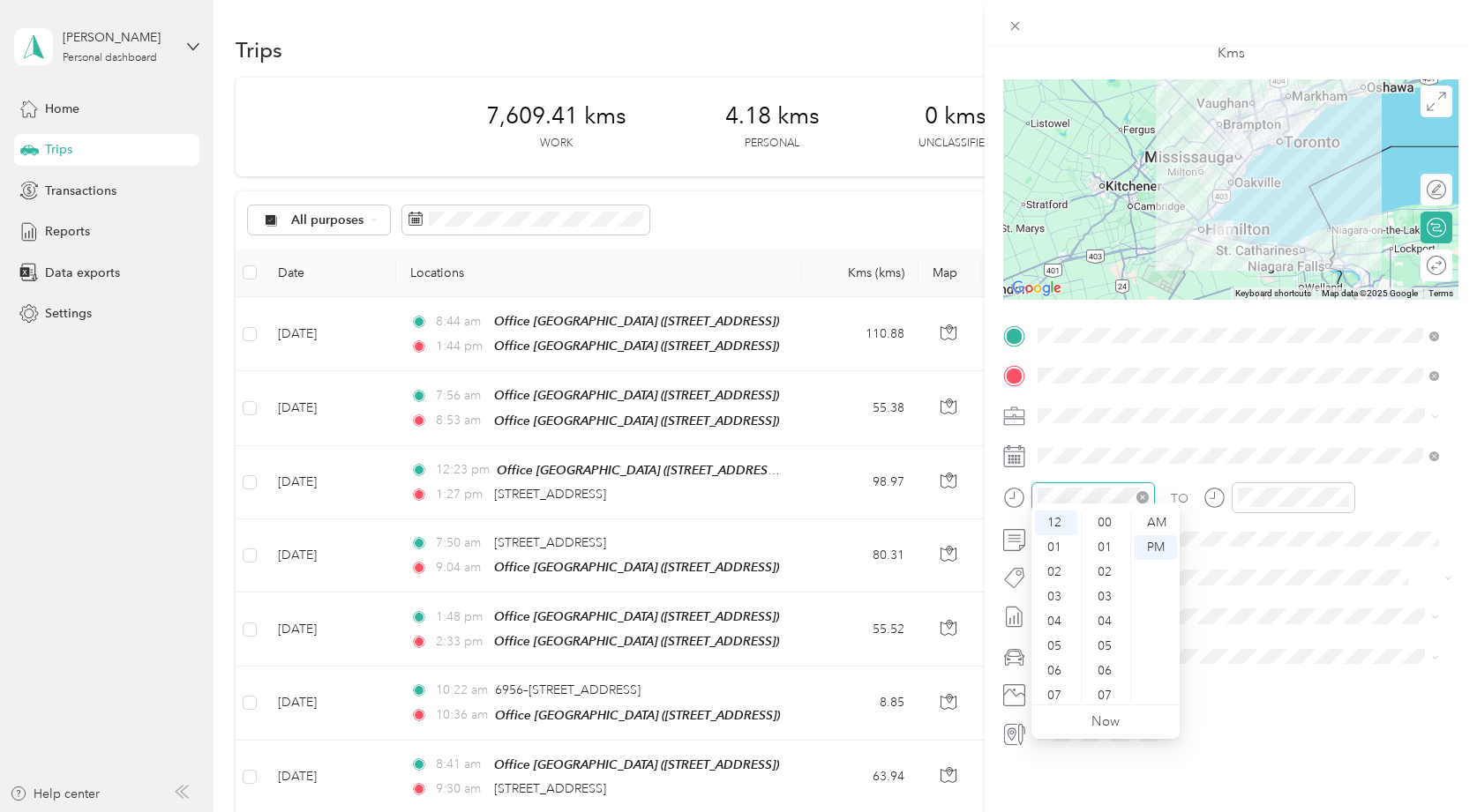
scroll to position [1136, 0]
click at [1067, 597] on div "03" at bounding box center [1057, 597] width 42 height 25
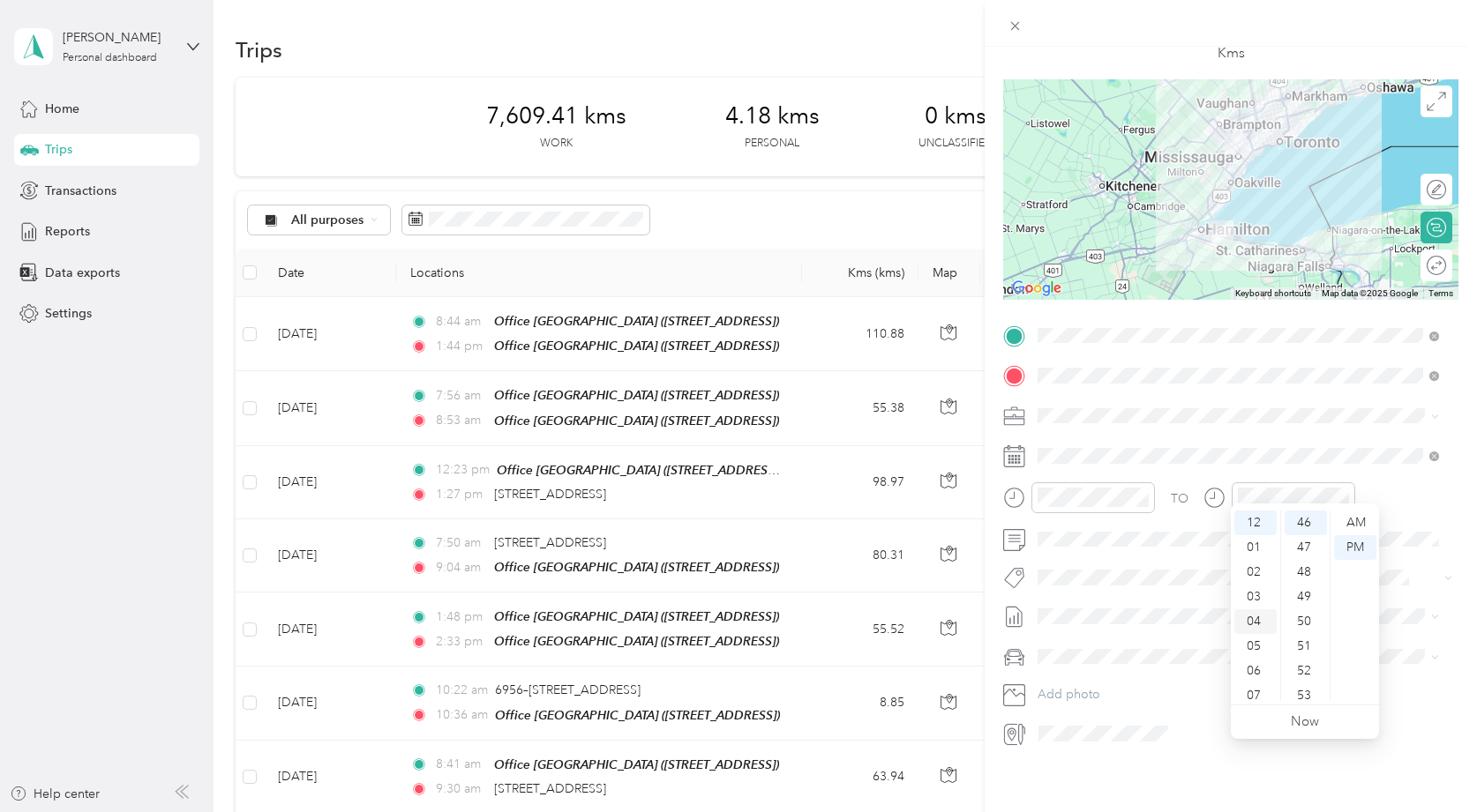
click at [1238, 624] on div "04" at bounding box center [1256, 622] width 42 height 25
click at [1290, 425] on div "TO Add photo" at bounding box center [1231, 535] width 456 height 426
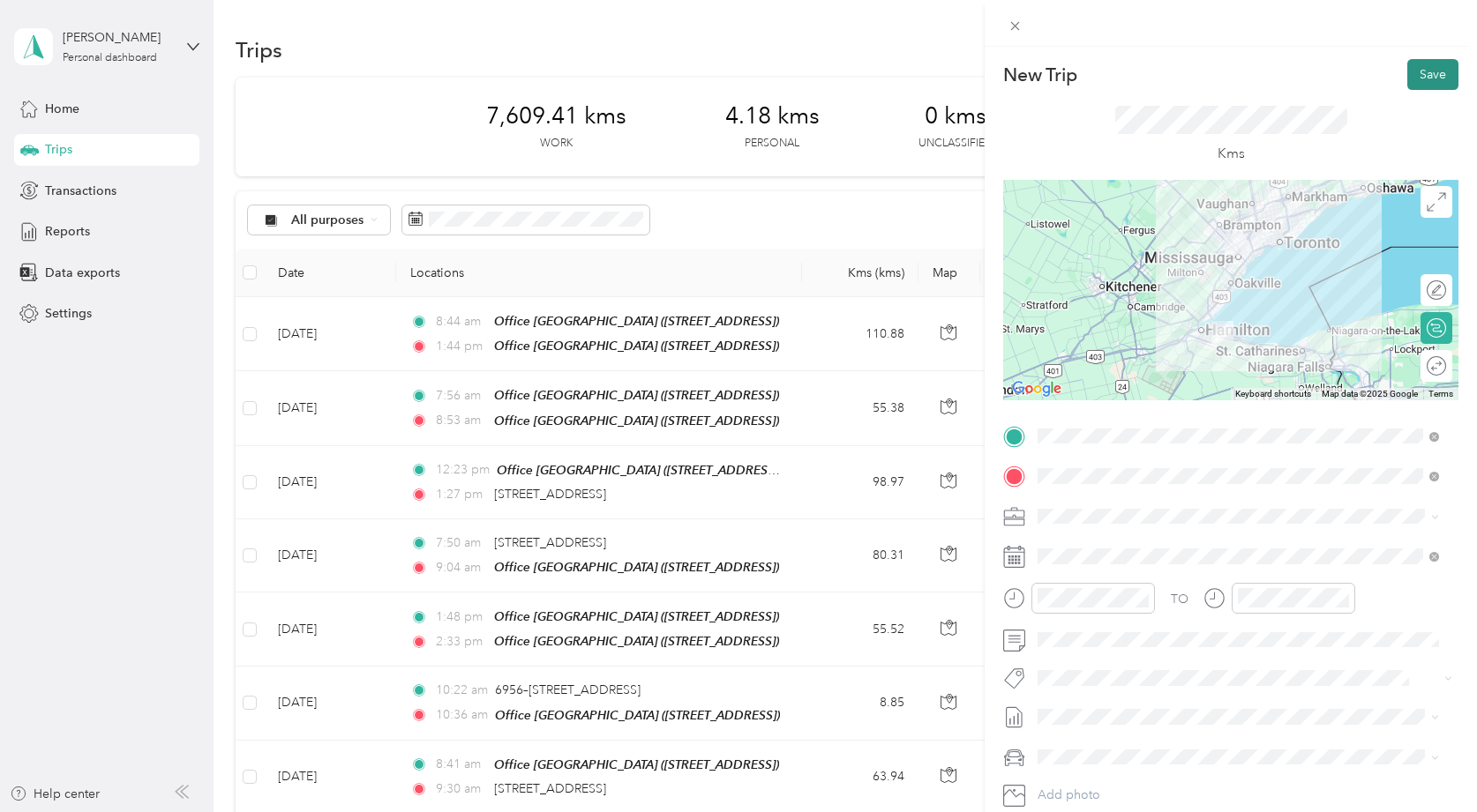
click at [1431, 61] on button "Save" at bounding box center [1434, 74] width 51 height 31
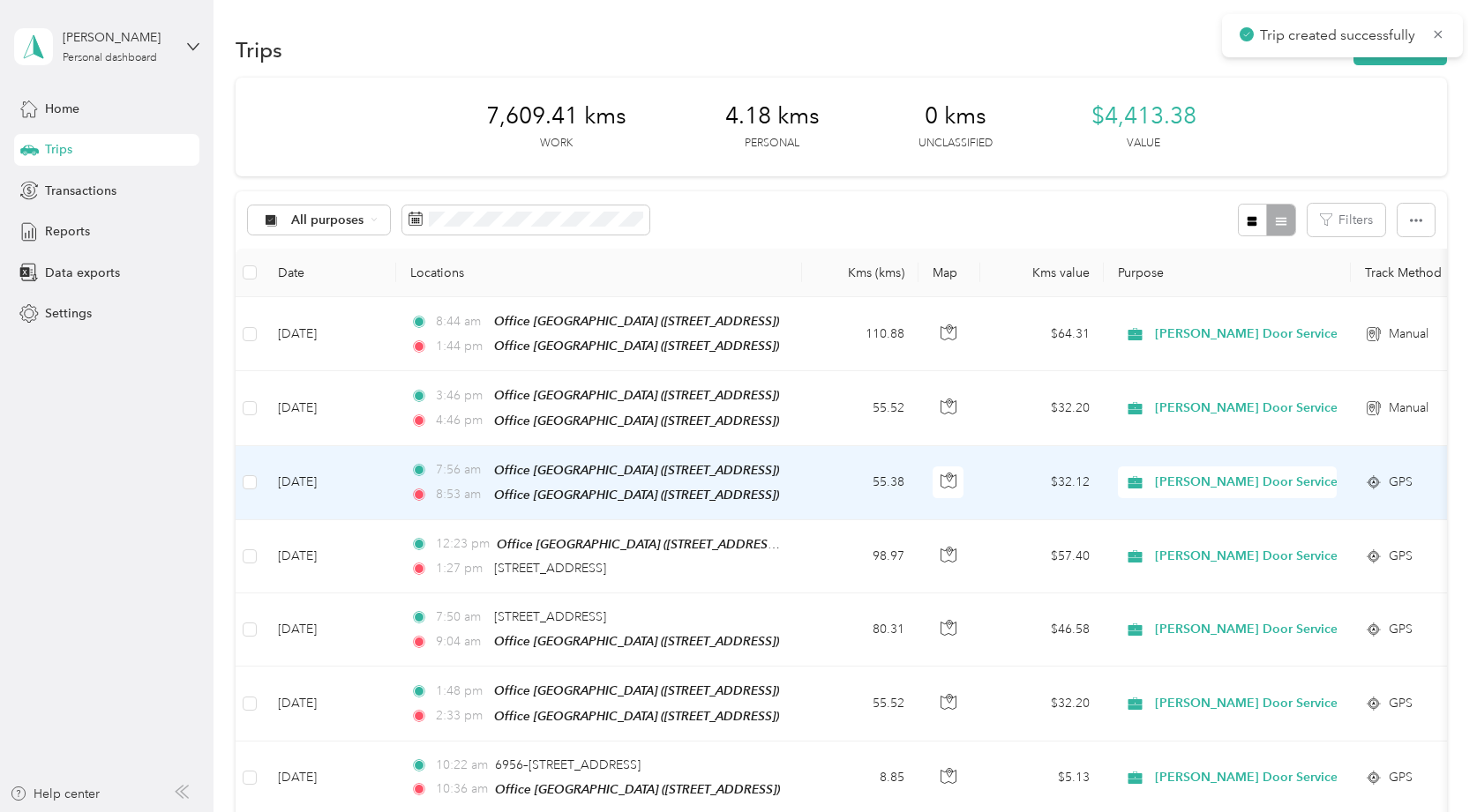
click at [377, 486] on td "[DATE]" at bounding box center [330, 484] width 133 height 74
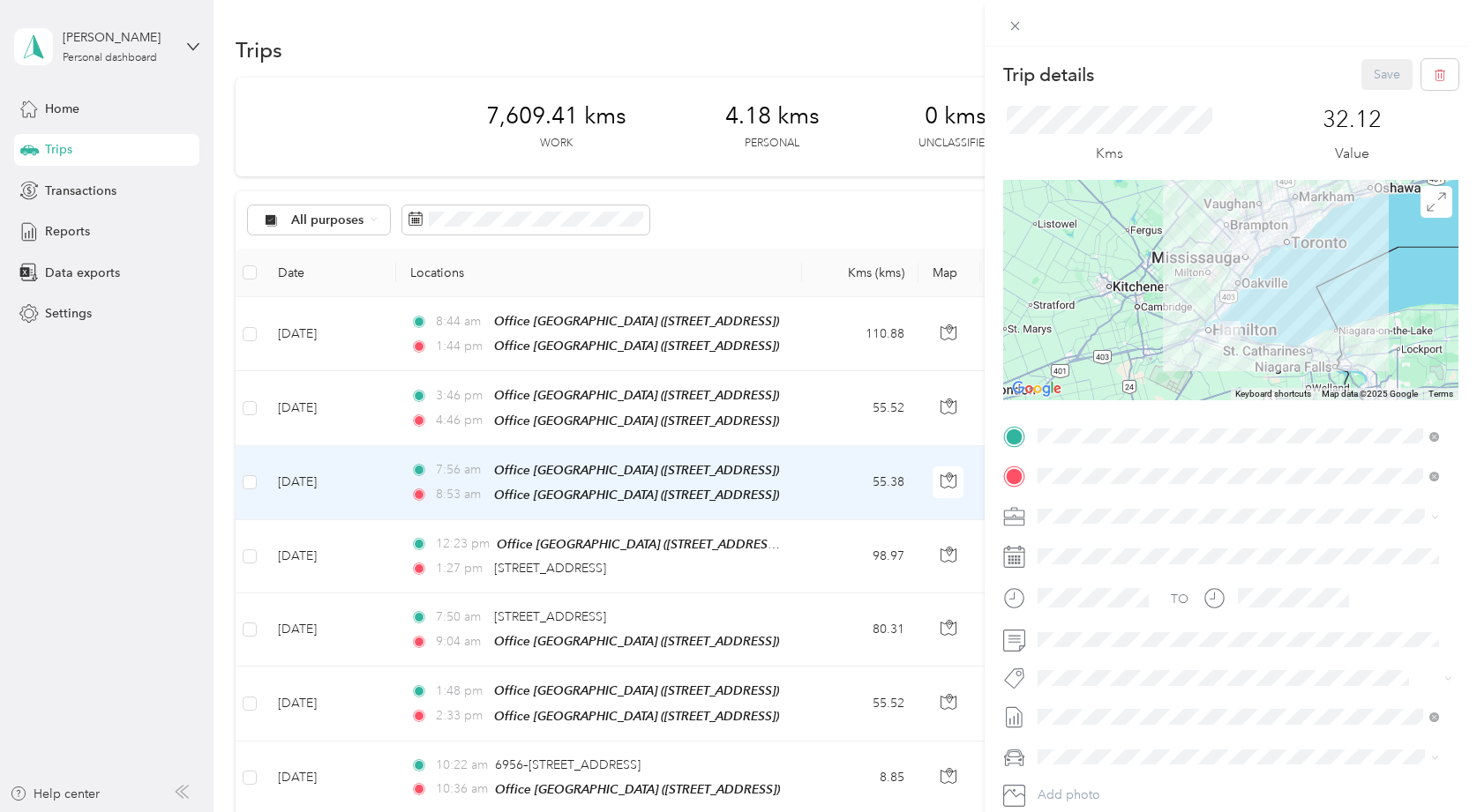
click at [373, 527] on div "Trip details Save This trip cannot be edited because it is either under review,…" at bounding box center [738, 406] width 1477 height 812
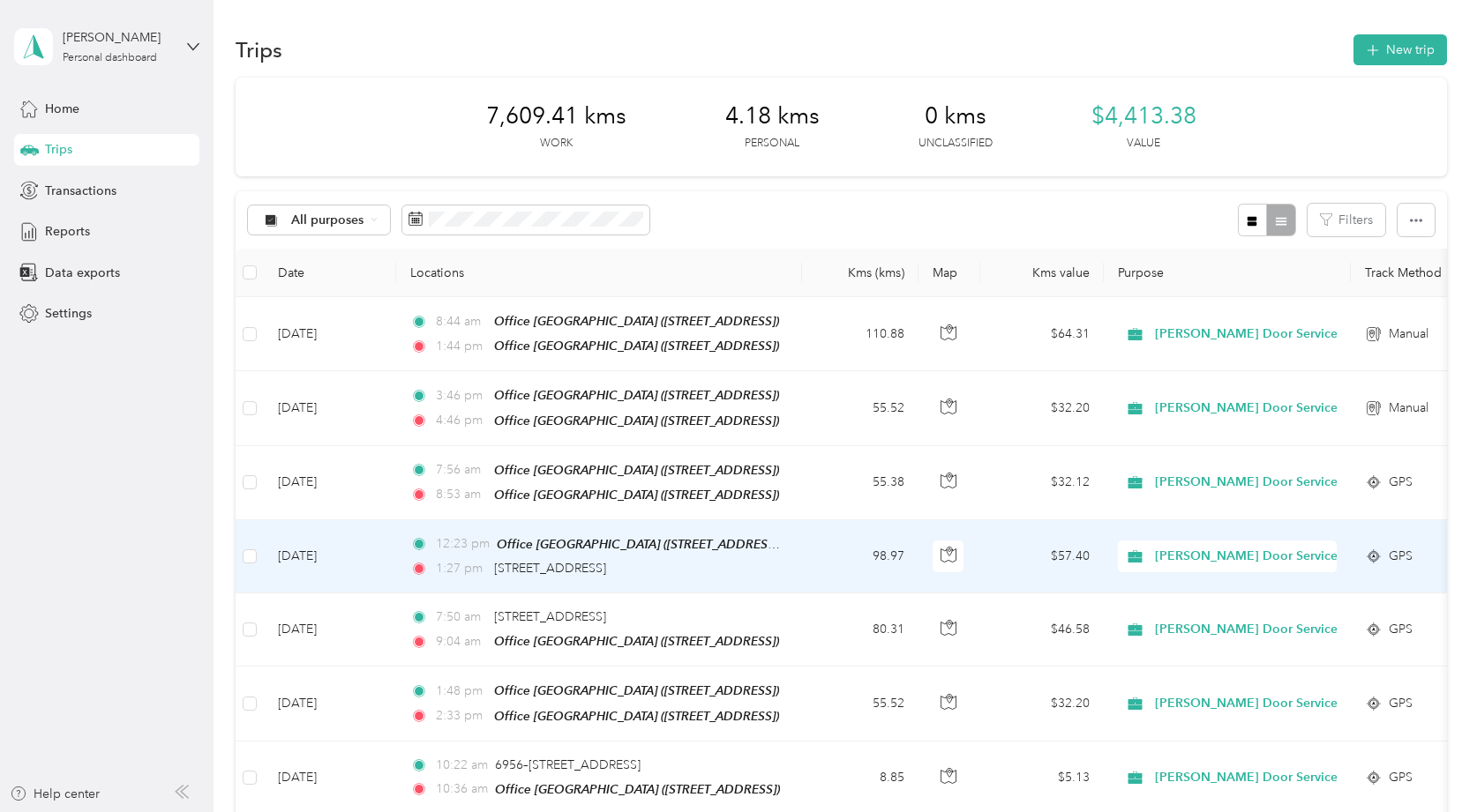
click at [374, 555] on td "[DATE]" at bounding box center [330, 556] width 133 height 73
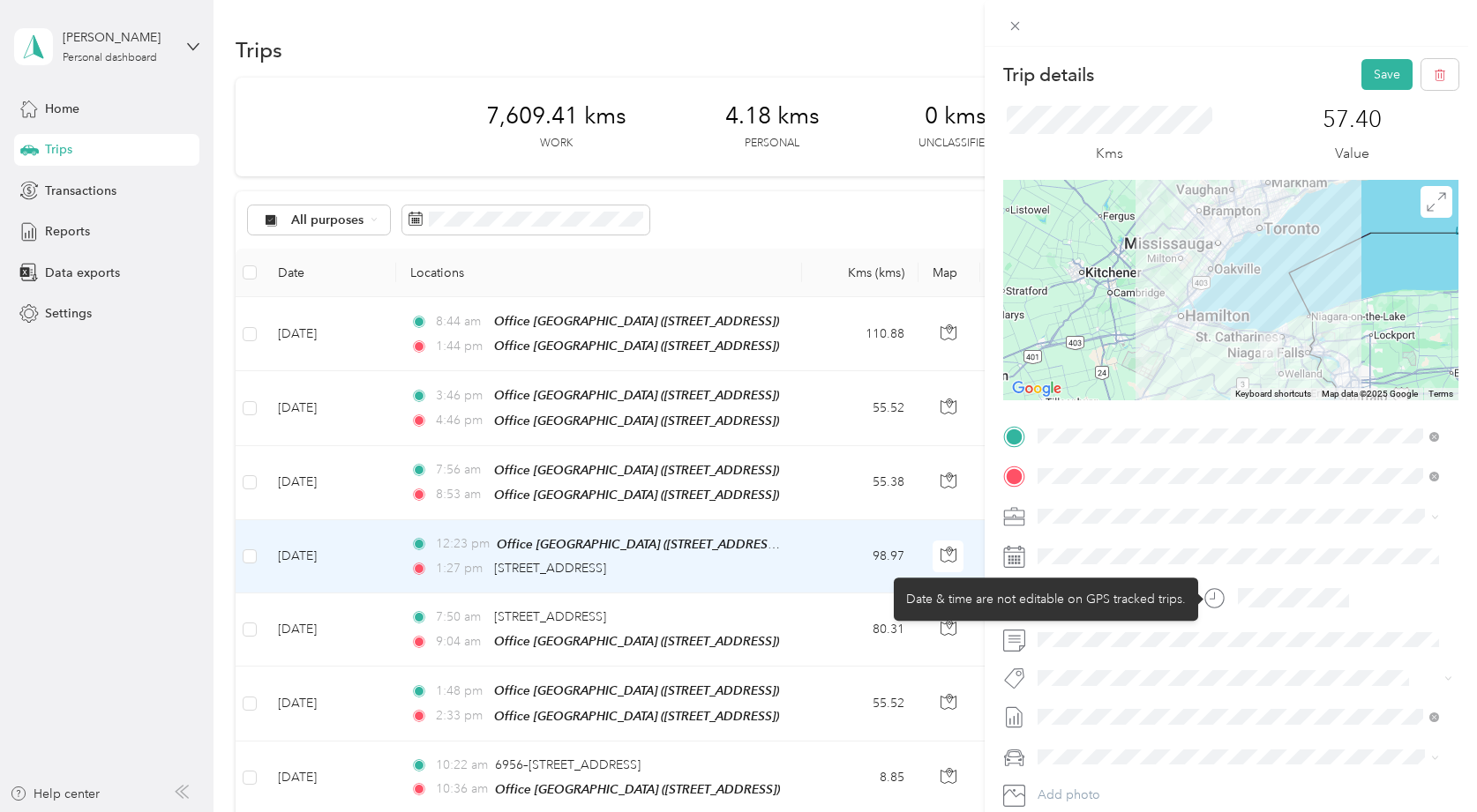
click at [1118, 811] on div "Trip details Save This trip cannot be edited because it is either under review,…" at bounding box center [734, 812] width 1468 height 0
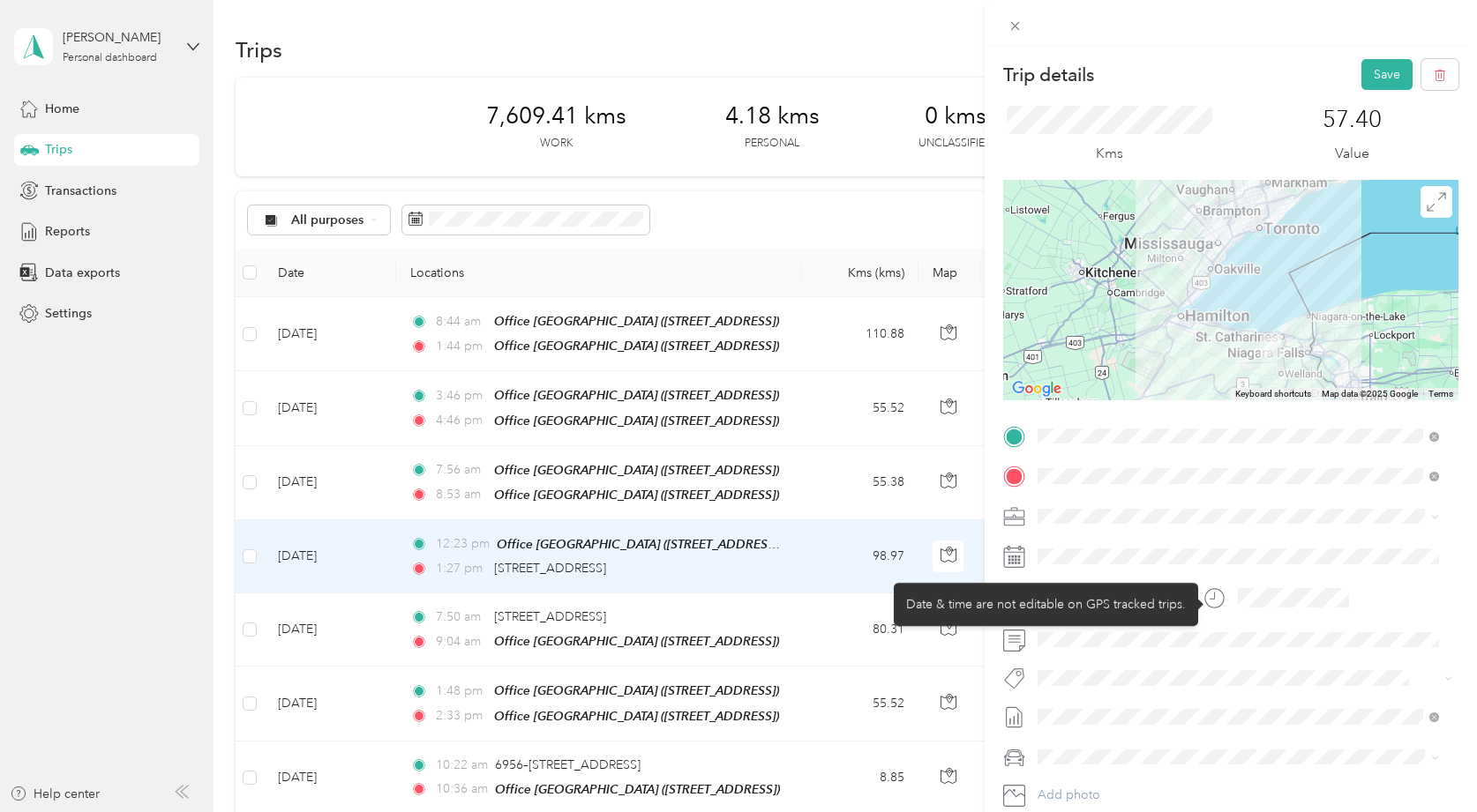
click at [1093, 596] on div "Date & time are not editable on GPS tracked trips." at bounding box center [1046, 604] width 304 height 43
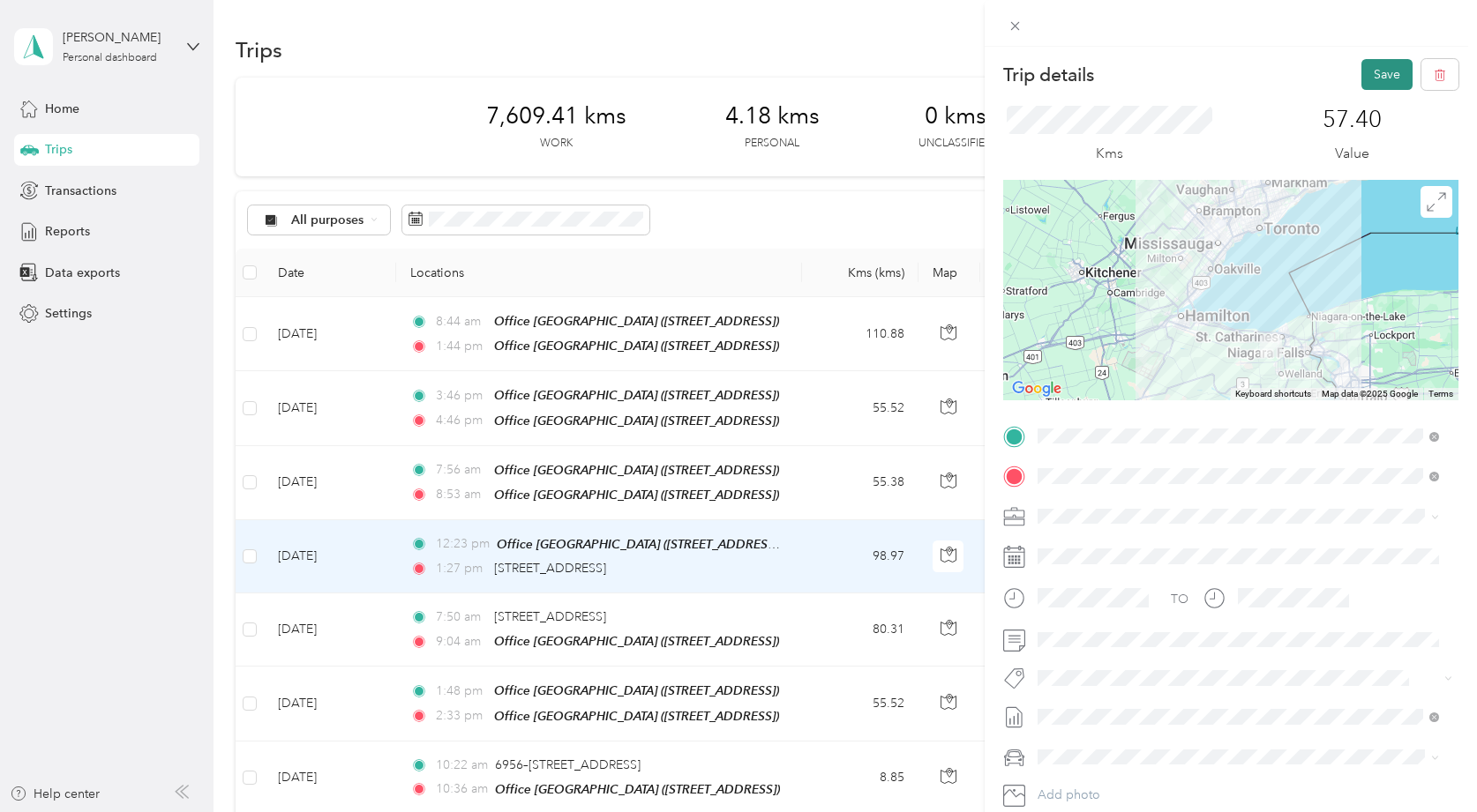
click at [1362, 69] on button "Save" at bounding box center [1388, 74] width 51 height 31
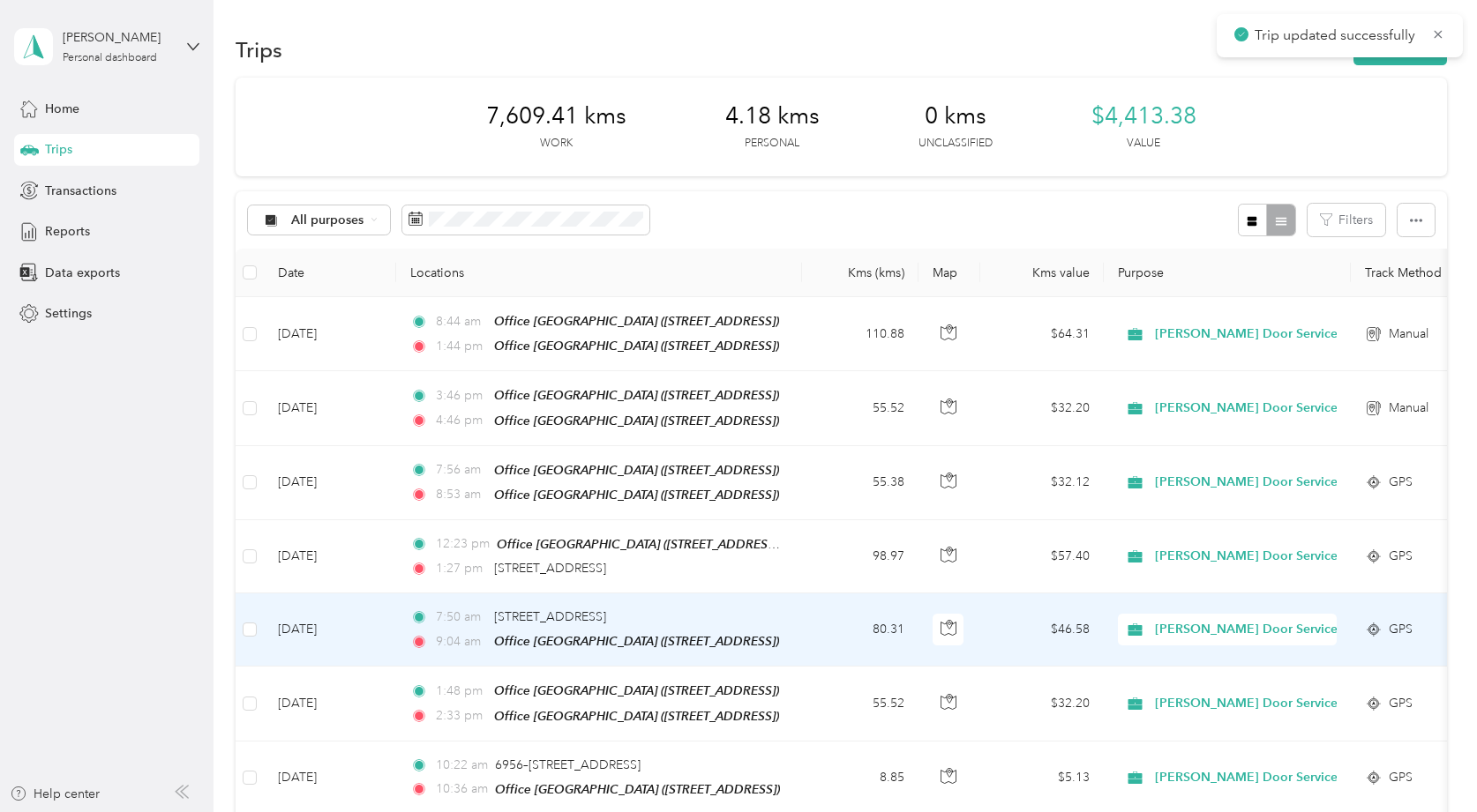
click at [364, 624] on td "[DATE]" at bounding box center [330, 630] width 133 height 73
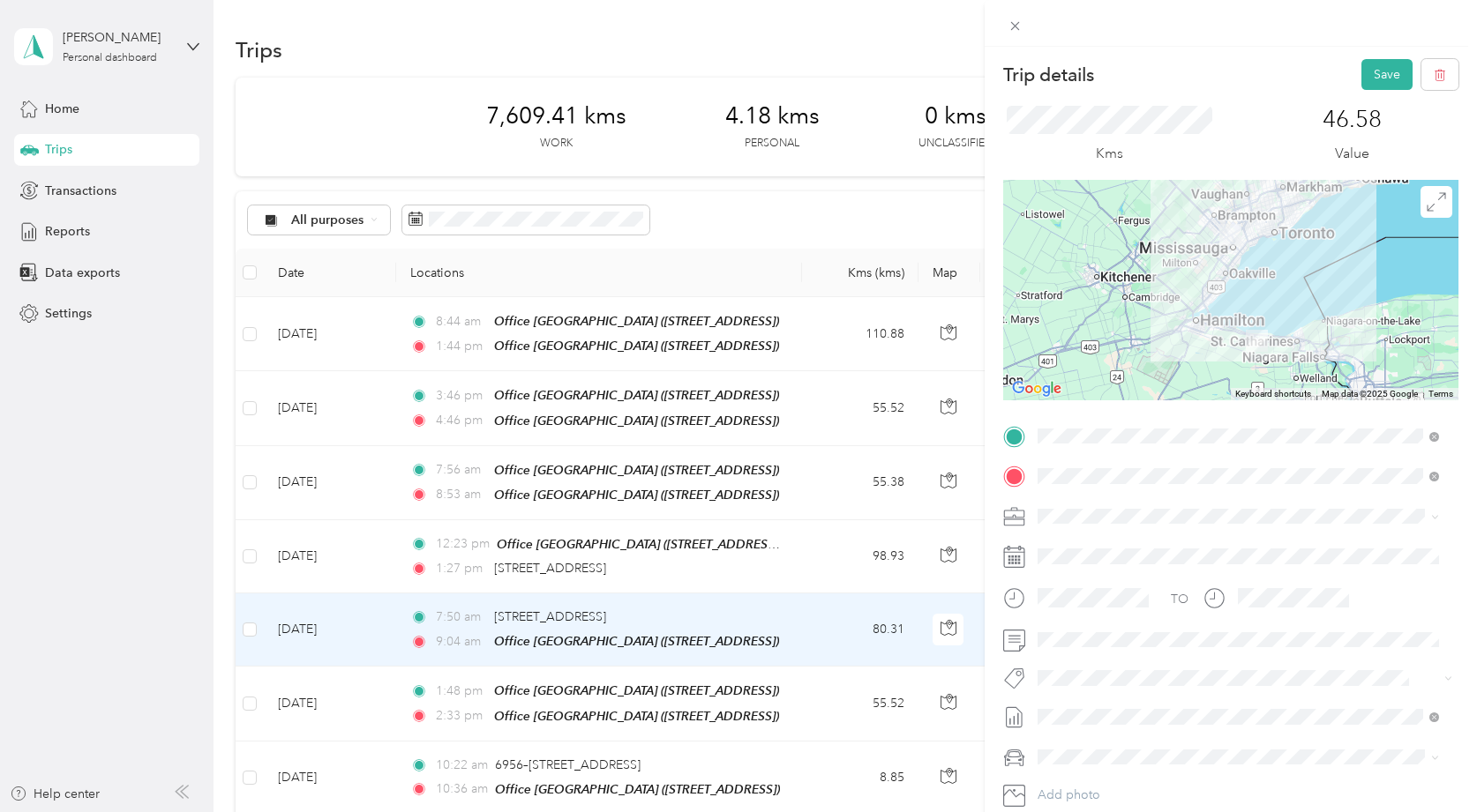
click at [1156, 583] on span "[STREET_ADDRESS]" at bounding box center [1127, 587] width 112 height 15
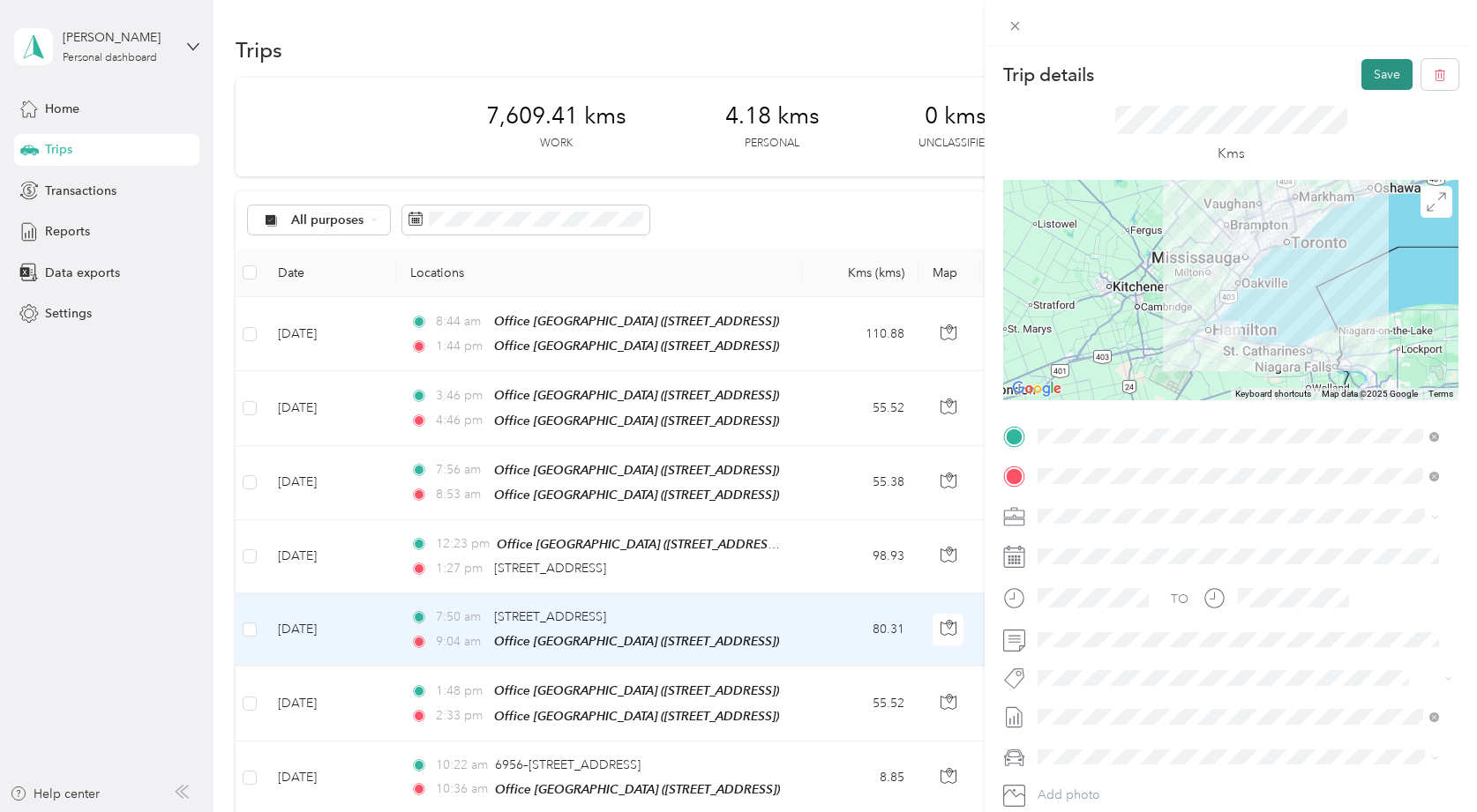
click at [1372, 82] on button "Save" at bounding box center [1388, 74] width 51 height 31
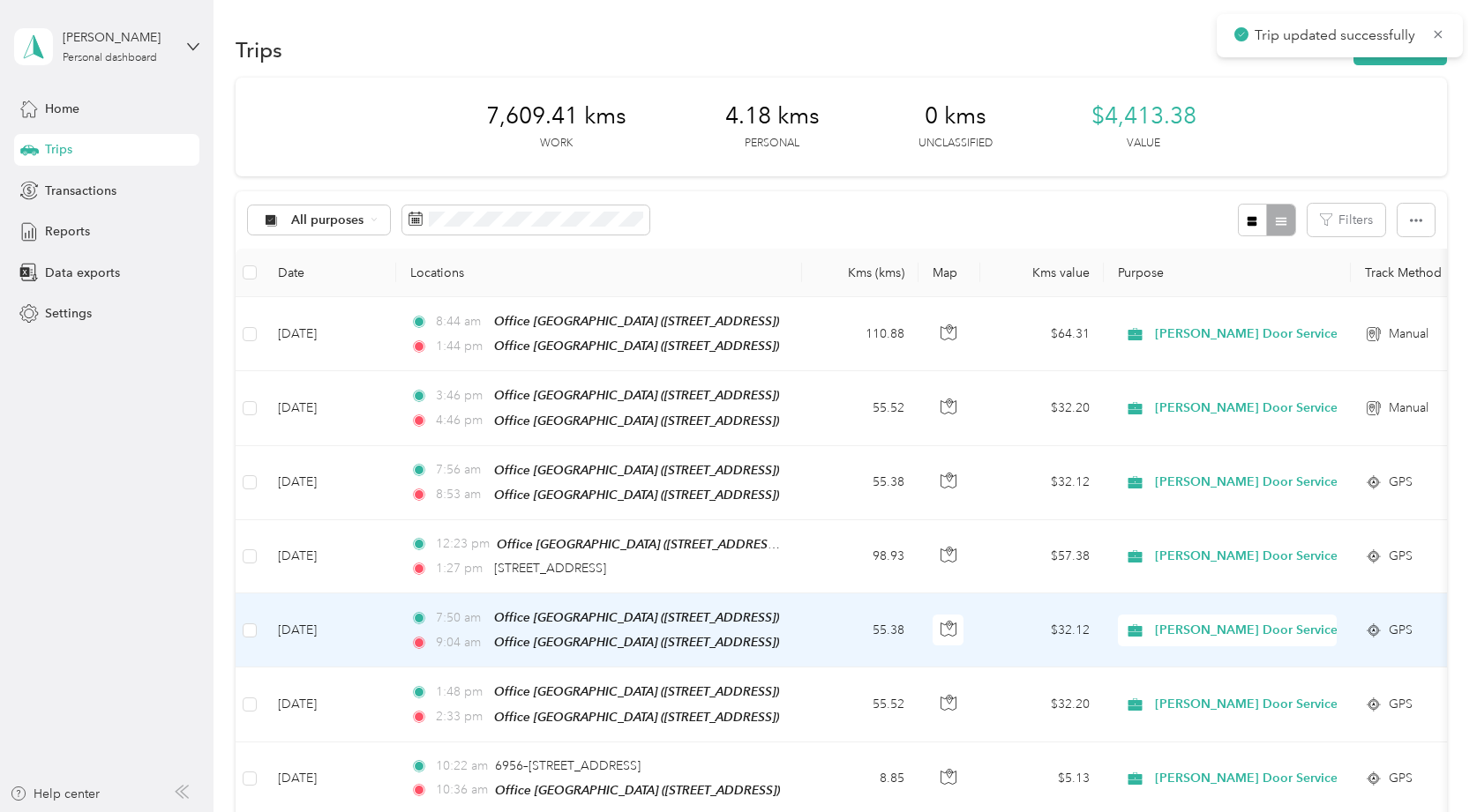
click at [394, 646] on td "[DATE]" at bounding box center [330, 631] width 133 height 74
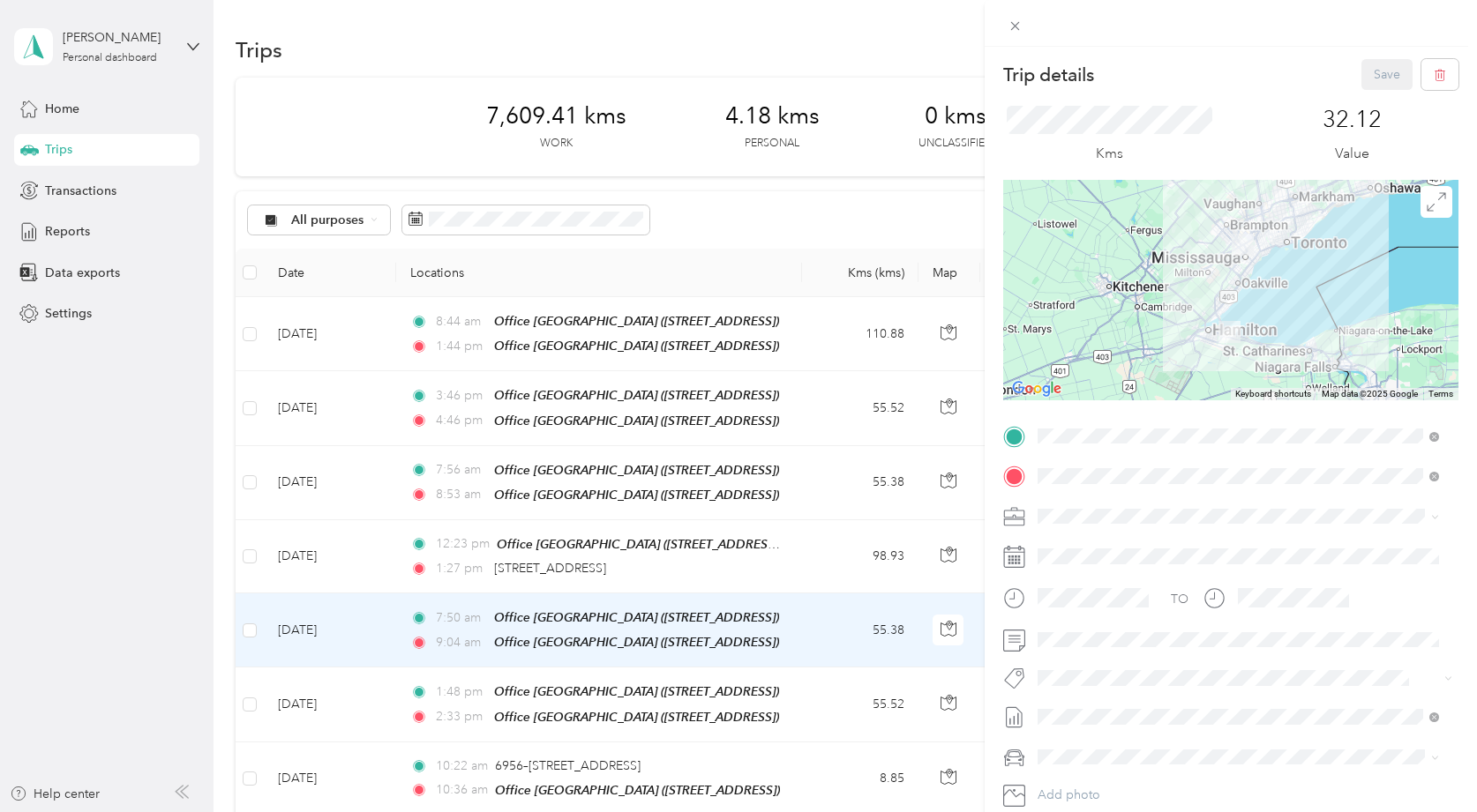
click at [371, 556] on div "Trip details Save This trip cannot be edited because it is either under review,…" at bounding box center [738, 406] width 1477 height 812
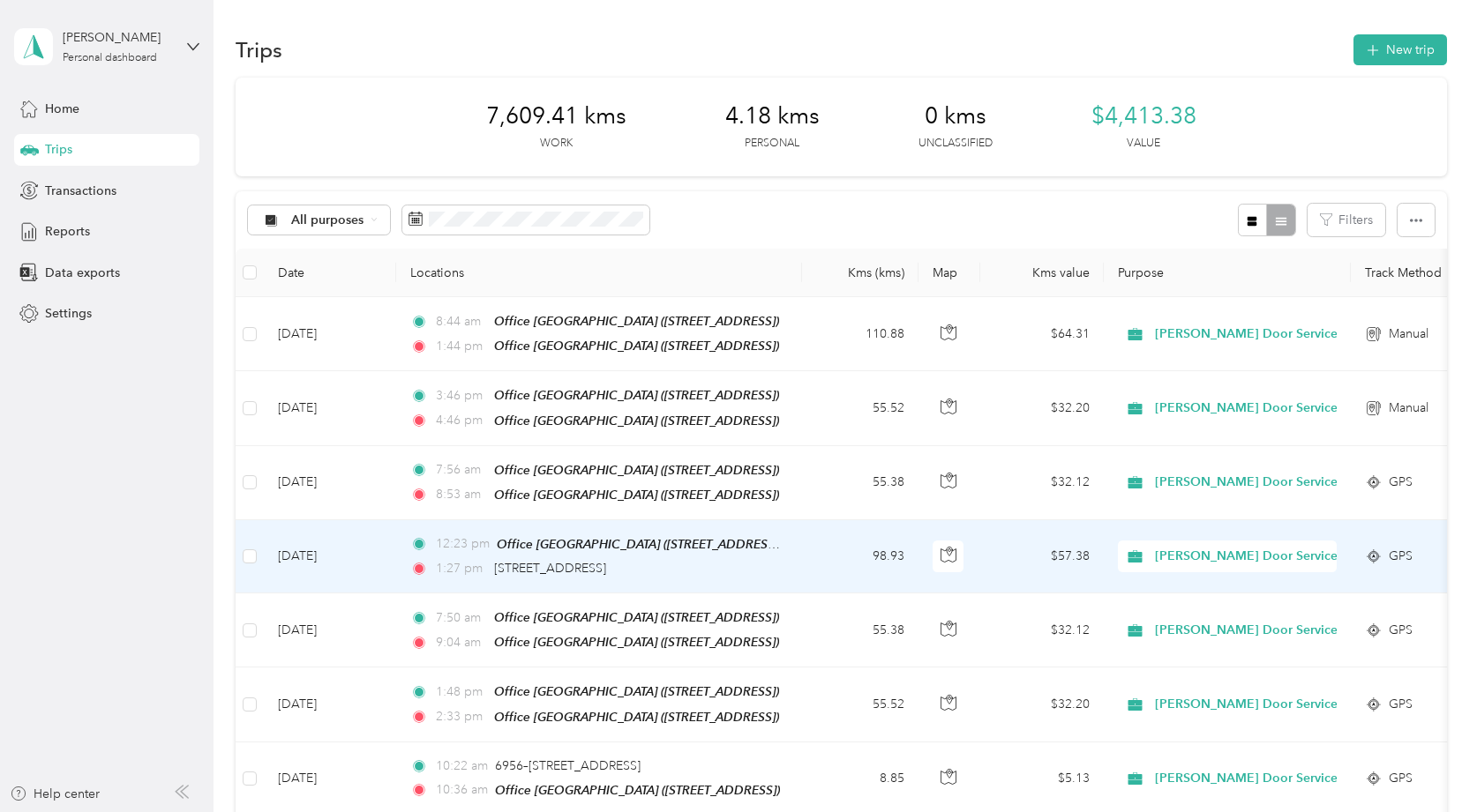
click at [371, 556] on td "[DATE]" at bounding box center [330, 556] width 133 height 73
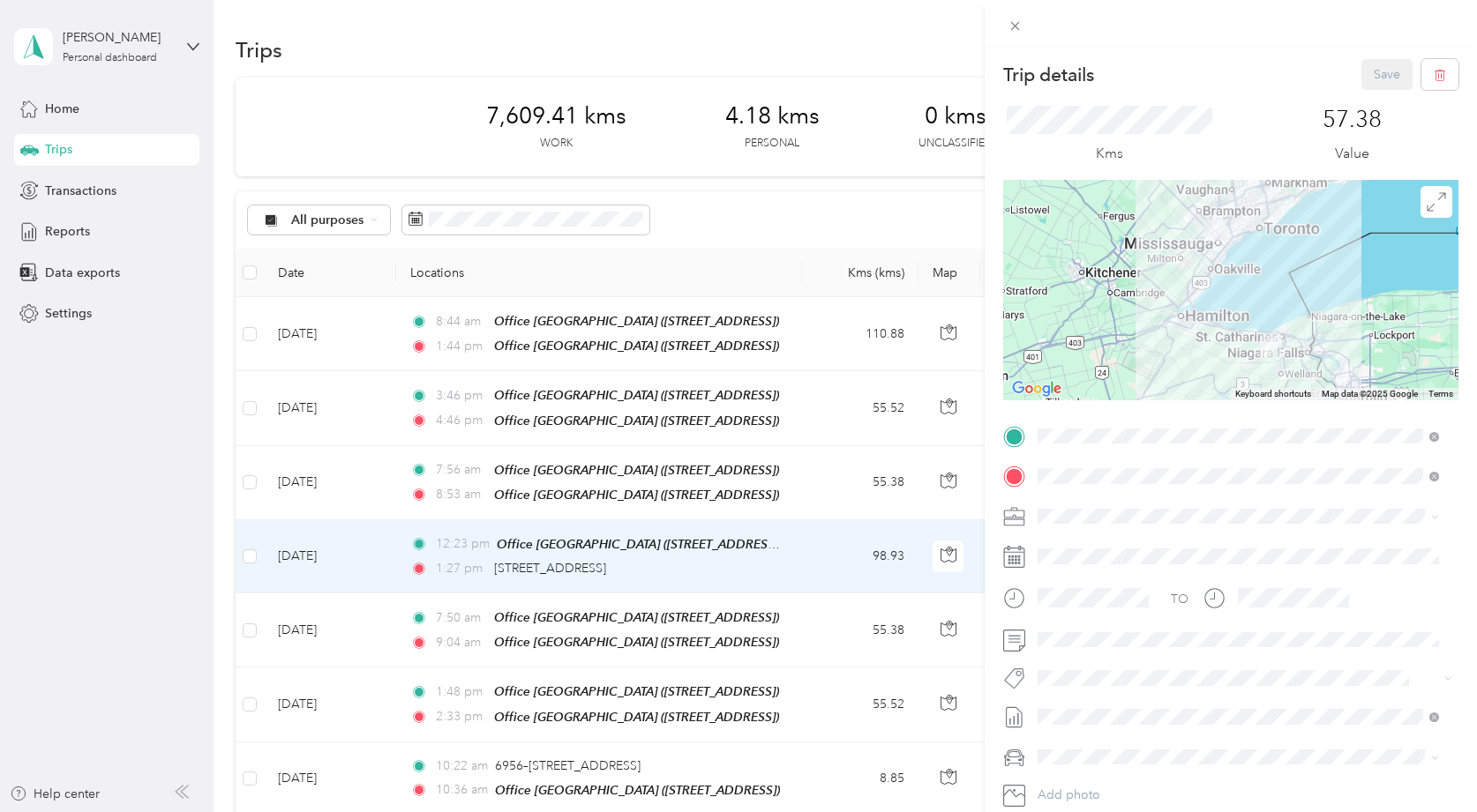
click at [375, 477] on div "Trip details Save This trip cannot be edited because it is either under review,…" at bounding box center [738, 406] width 1477 height 812
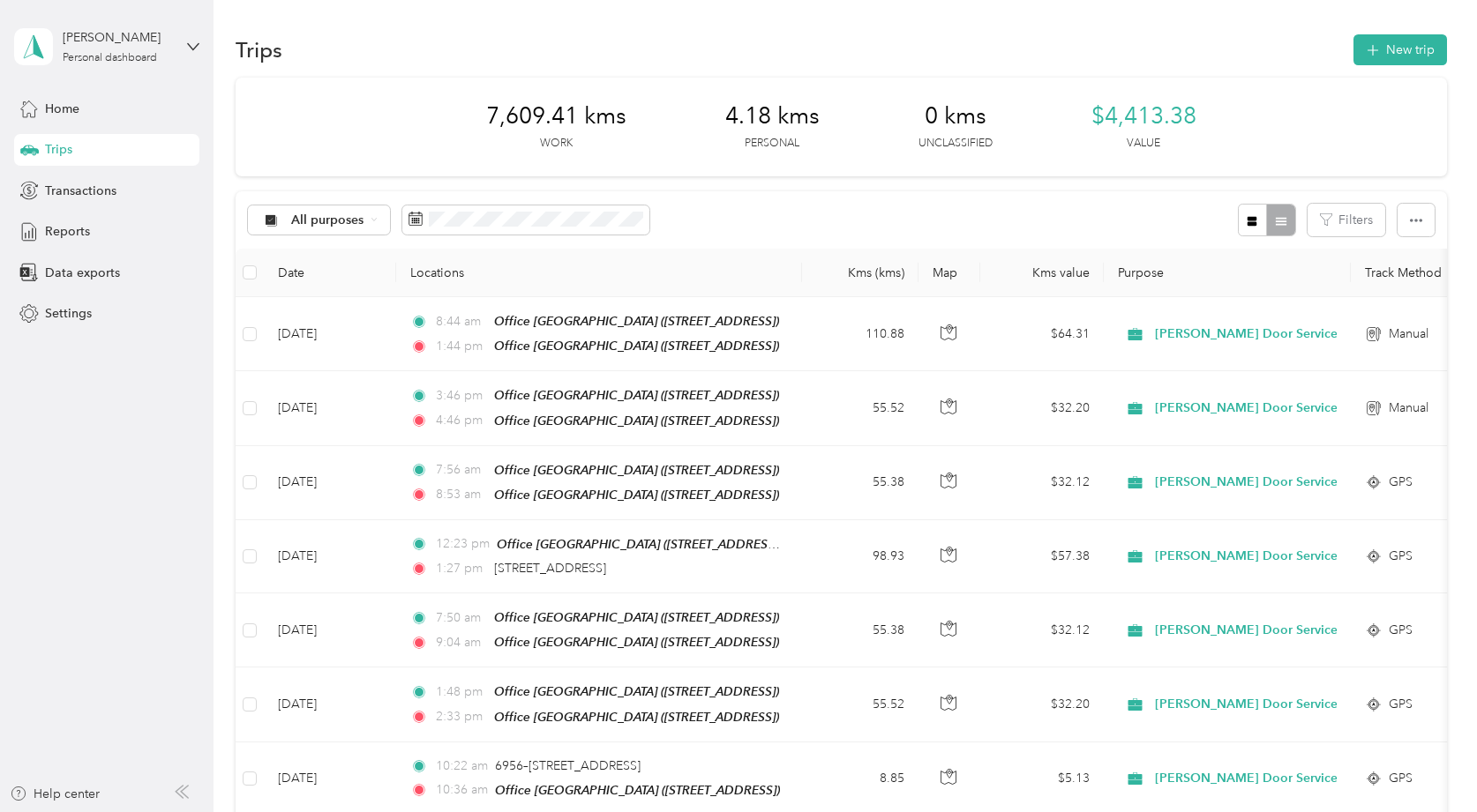
click at [375, 477] on td "[DATE]" at bounding box center [330, 484] width 133 height 74
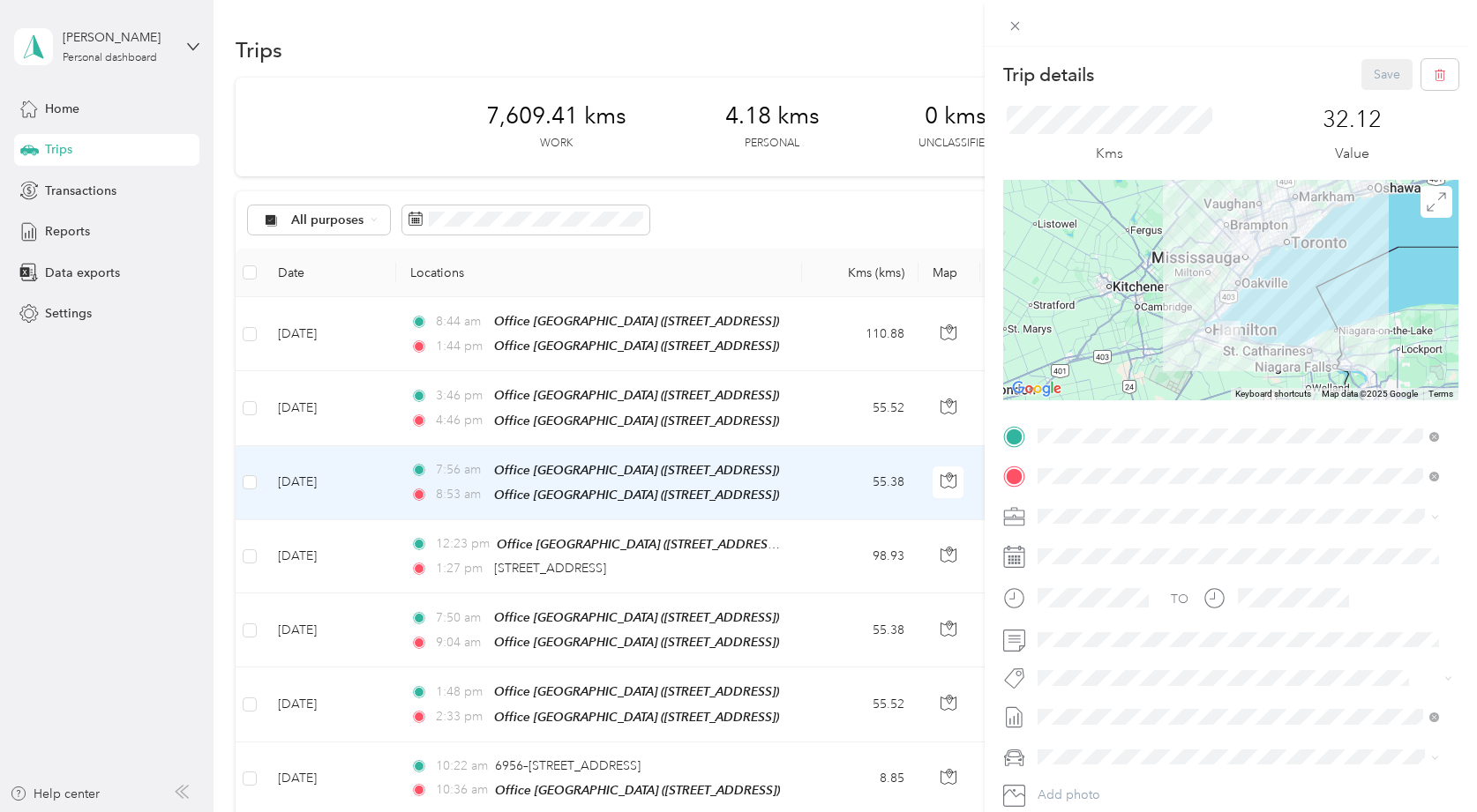
click at [366, 340] on div "Trip details Save This trip cannot be edited because it is either under review,…" at bounding box center [738, 406] width 1477 height 812
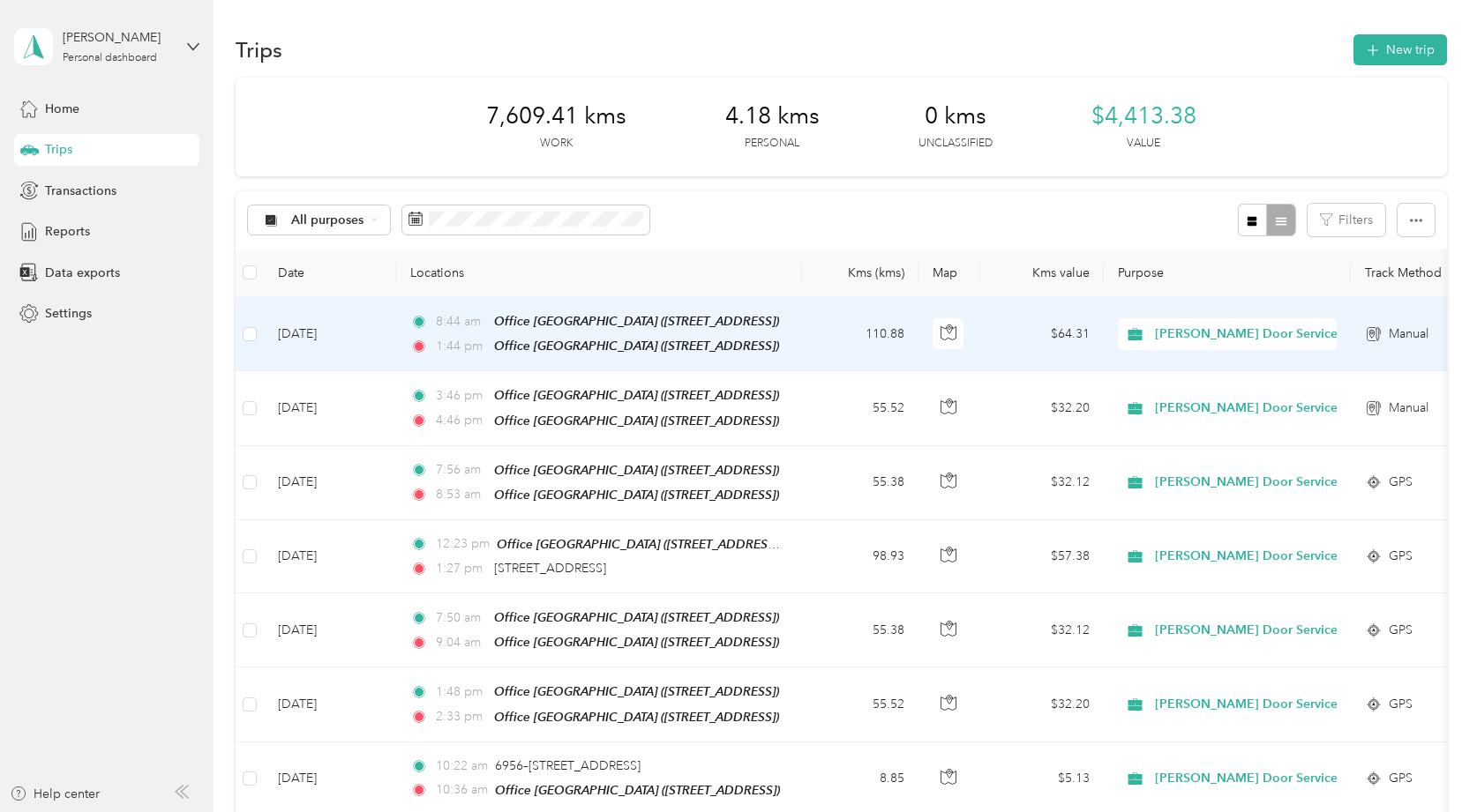
click at [366, 340] on td "[DATE]" at bounding box center [330, 334] width 133 height 74
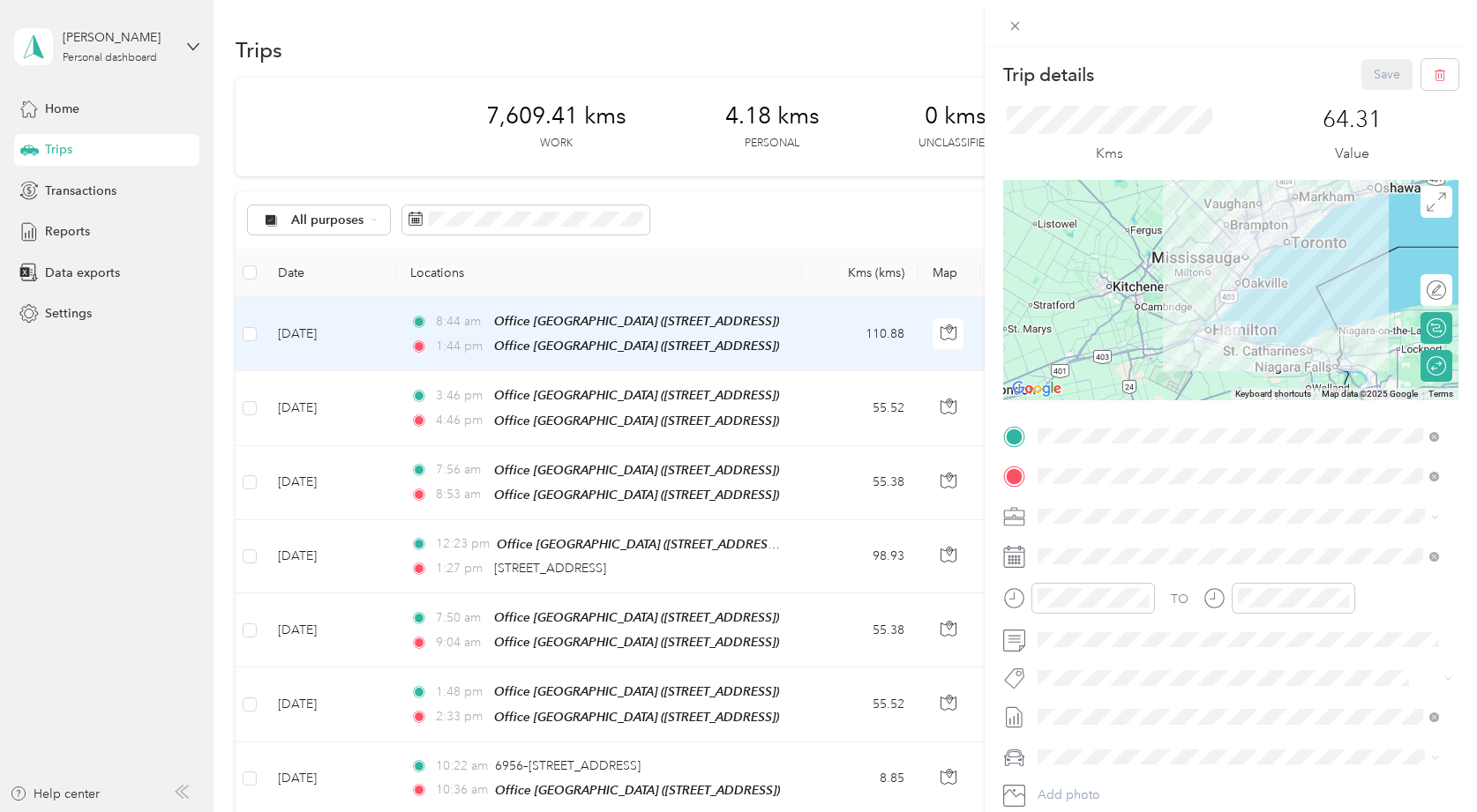
click at [365, 393] on div "Trip details Save This trip cannot be edited because it is either under review,…" at bounding box center [738, 406] width 1477 height 812
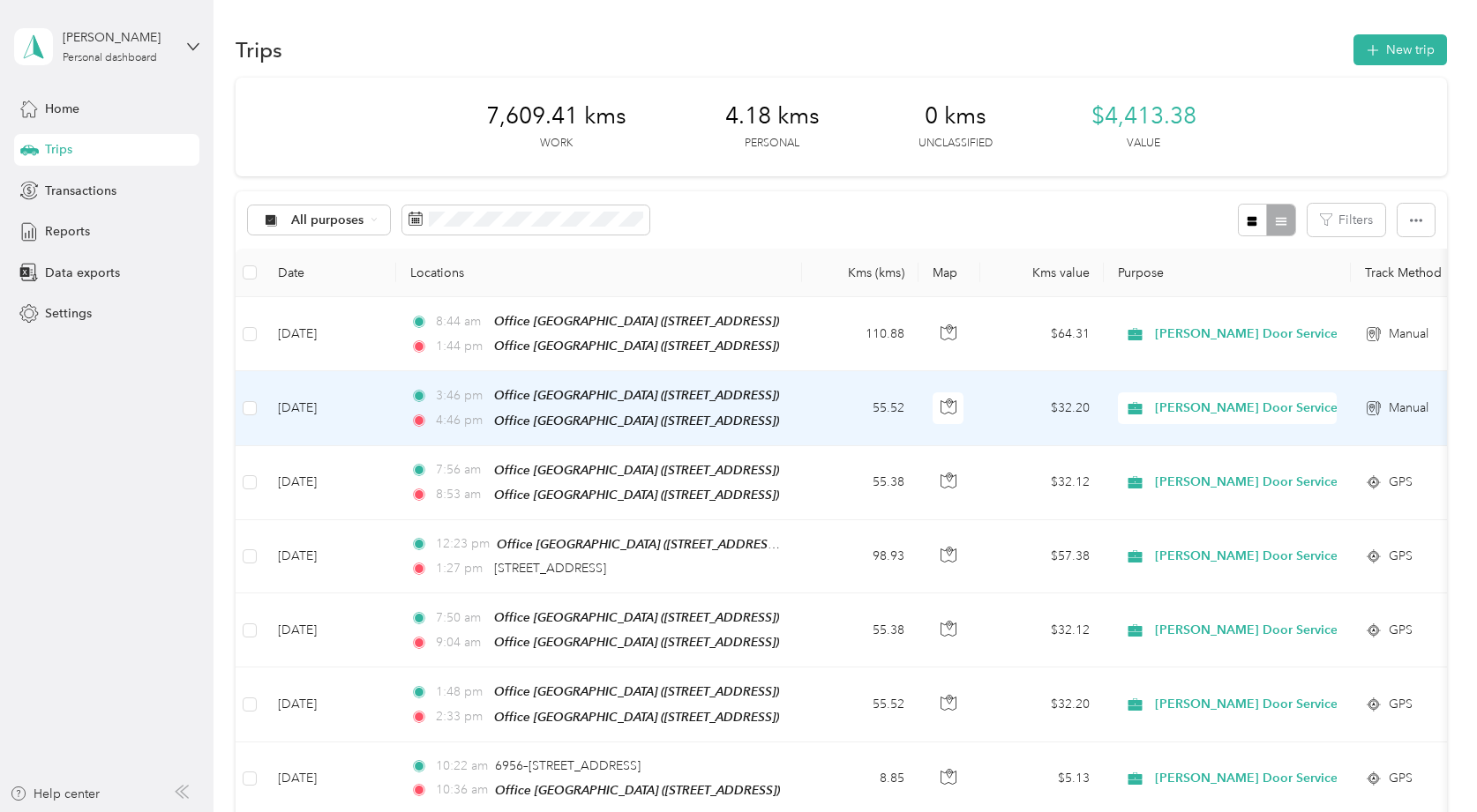
click at [365, 393] on td "[DATE]" at bounding box center [330, 409] width 133 height 74
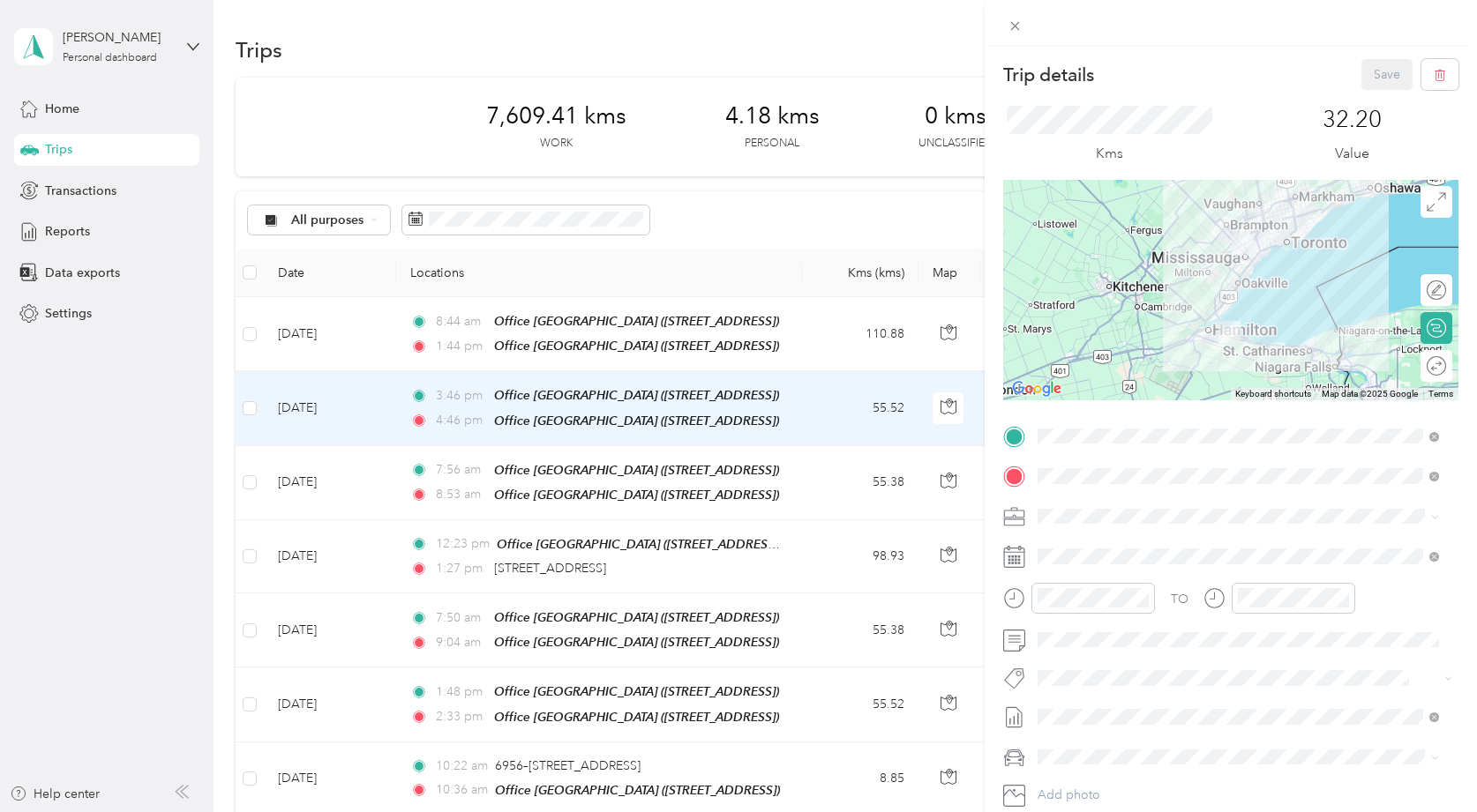
click at [365, 463] on div "Trip details Save This trip cannot be edited because it is either under review,…" at bounding box center [738, 406] width 1477 height 812
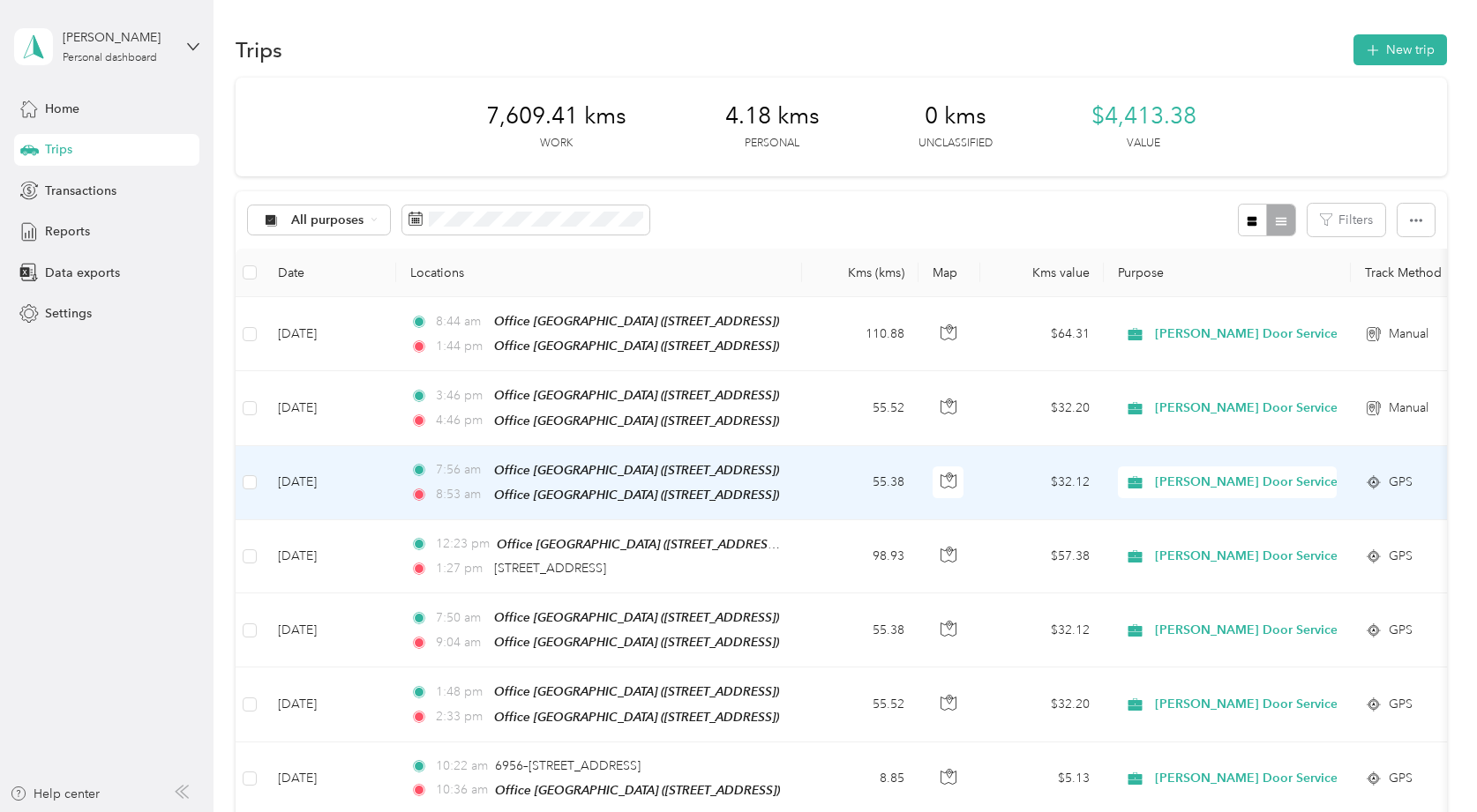
click at [365, 463] on td "[DATE]" at bounding box center [330, 484] width 133 height 74
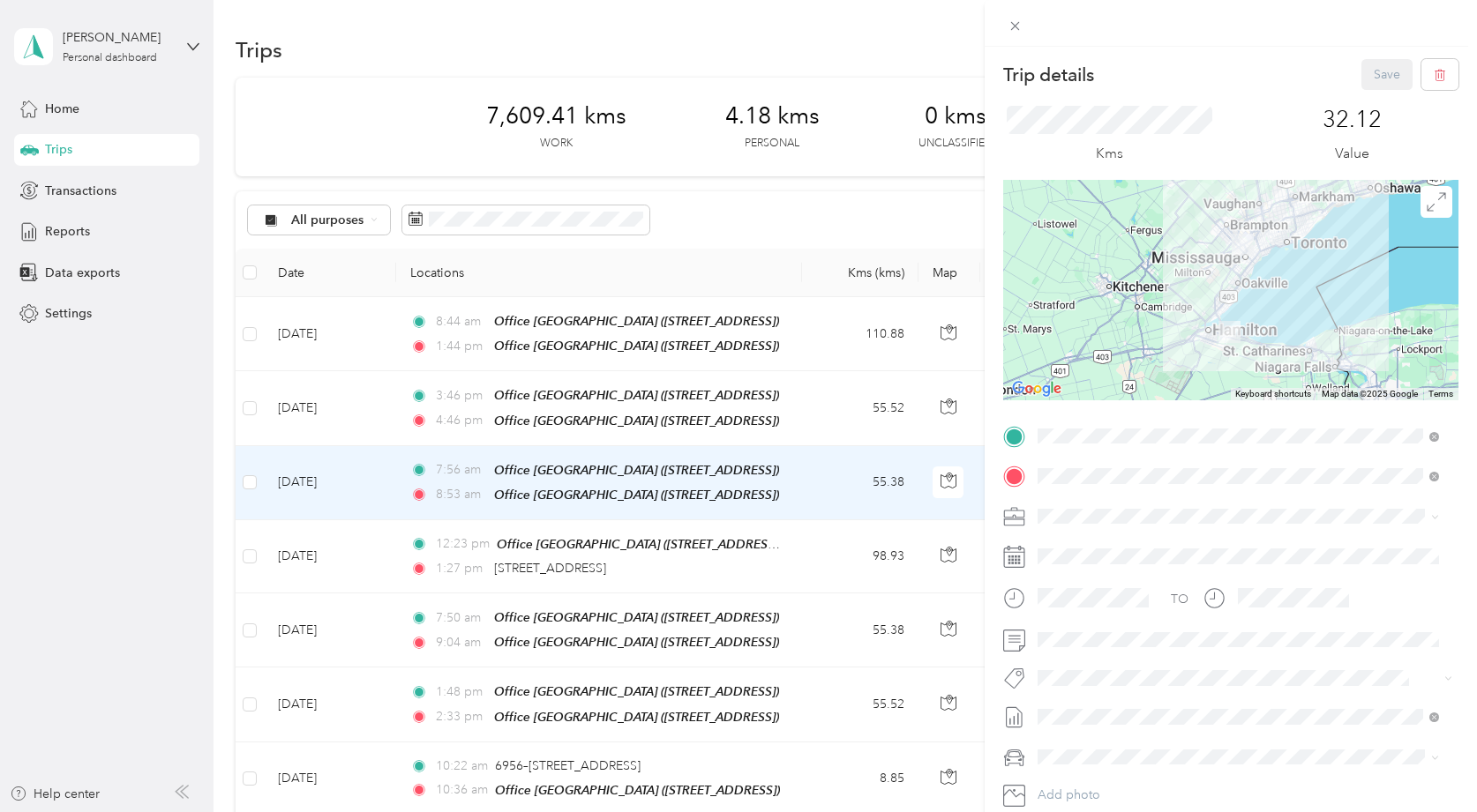
click at [372, 584] on div "Trip details Save This trip cannot be edited because it is either under review,…" at bounding box center [738, 406] width 1477 height 812
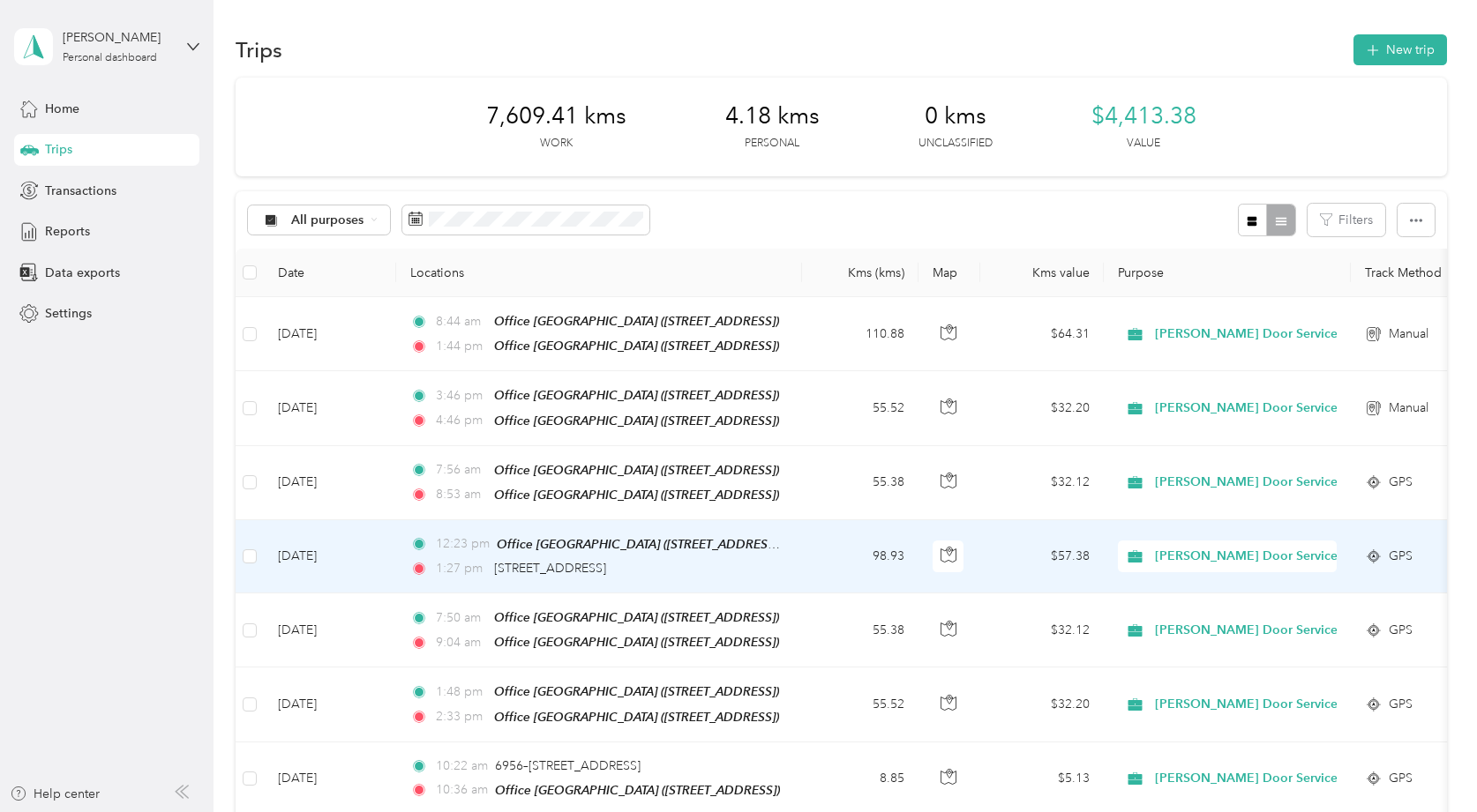
click at [372, 584] on td "[DATE]" at bounding box center [330, 556] width 133 height 73
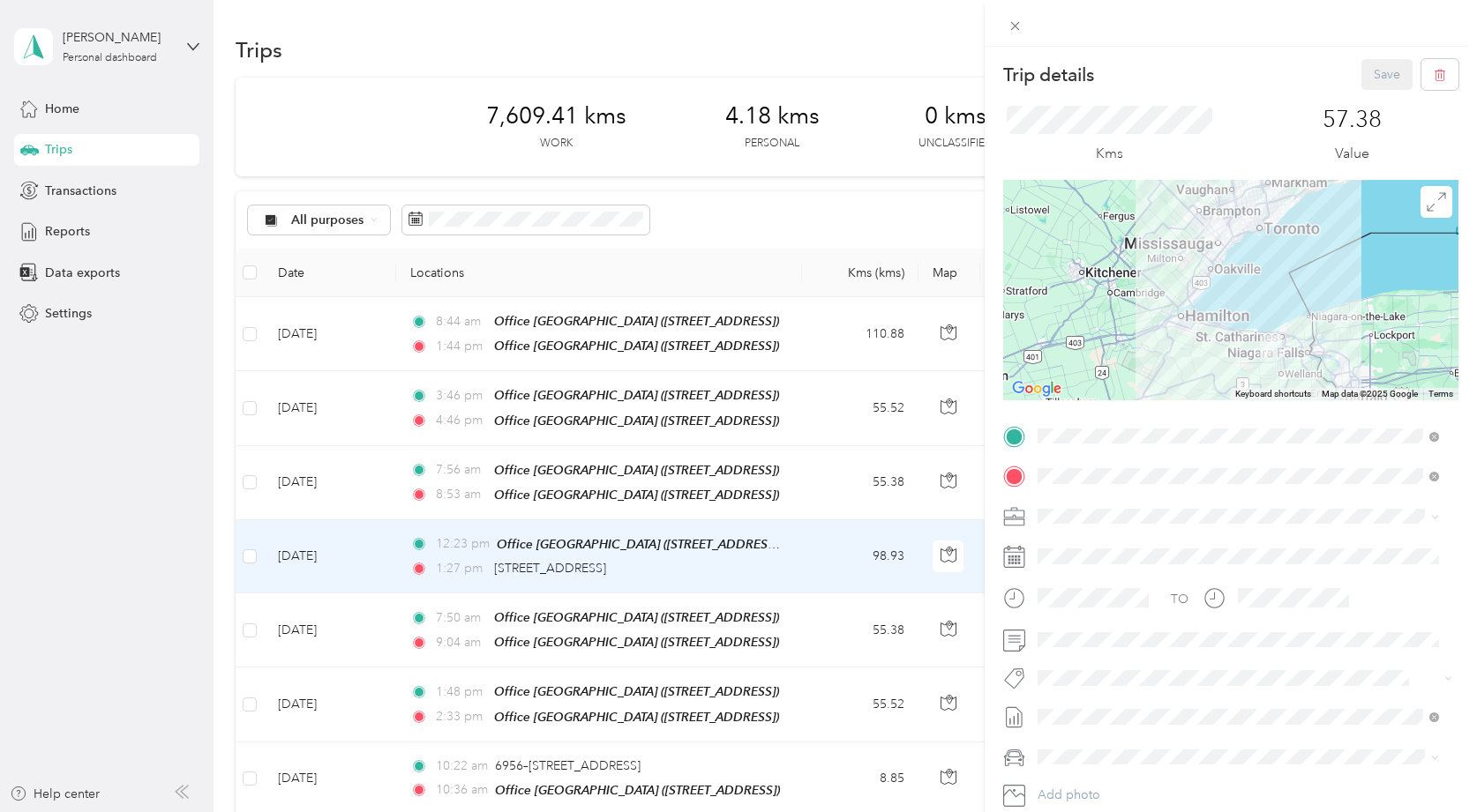
click at [372, 644] on div "Trip details Save This trip cannot be edited because it is either under review,…" at bounding box center [738, 406] width 1477 height 812
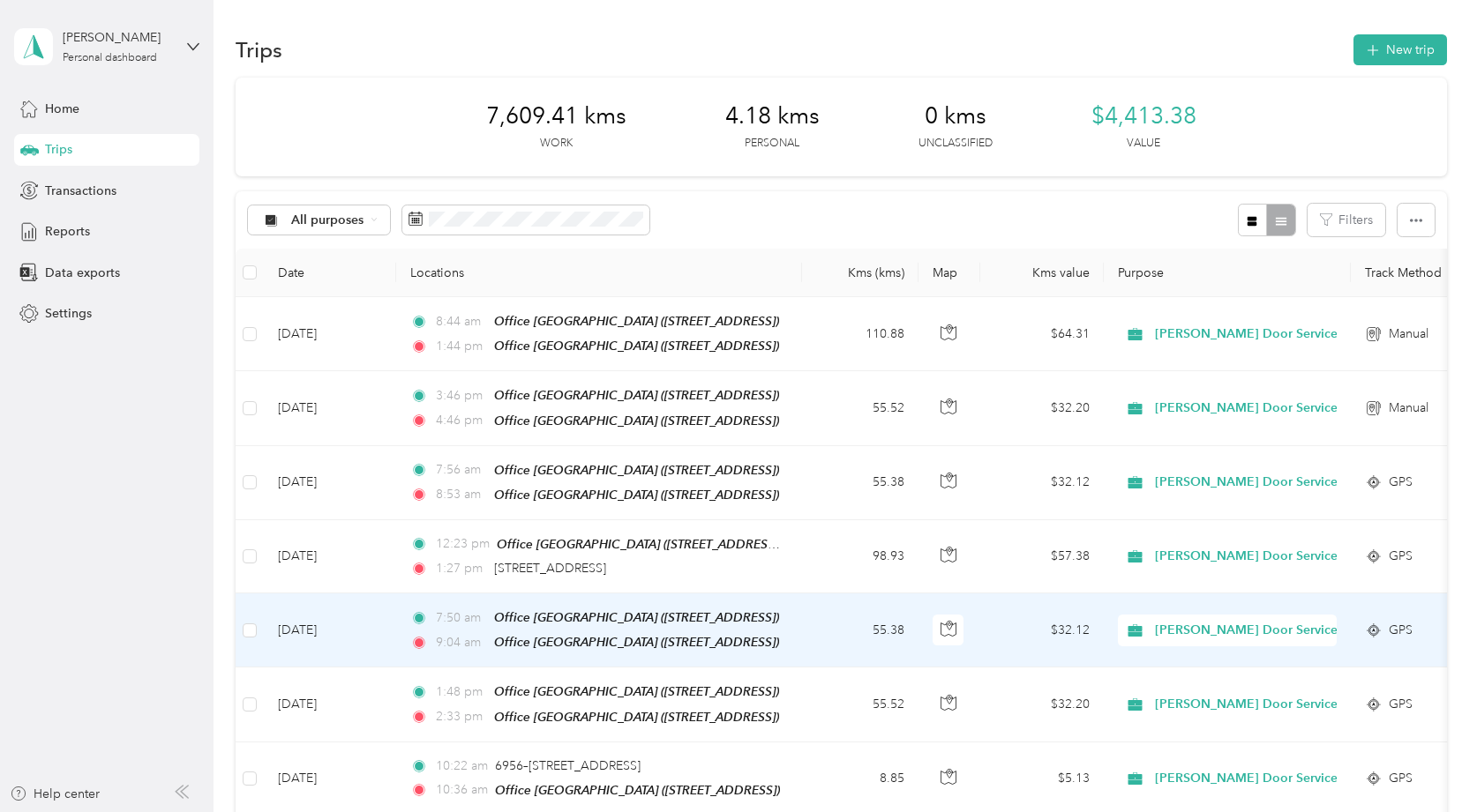
click at [372, 644] on td "[DATE]" at bounding box center [330, 631] width 133 height 74
